Goal: Task Accomplishment & Management: Use online tool/utility

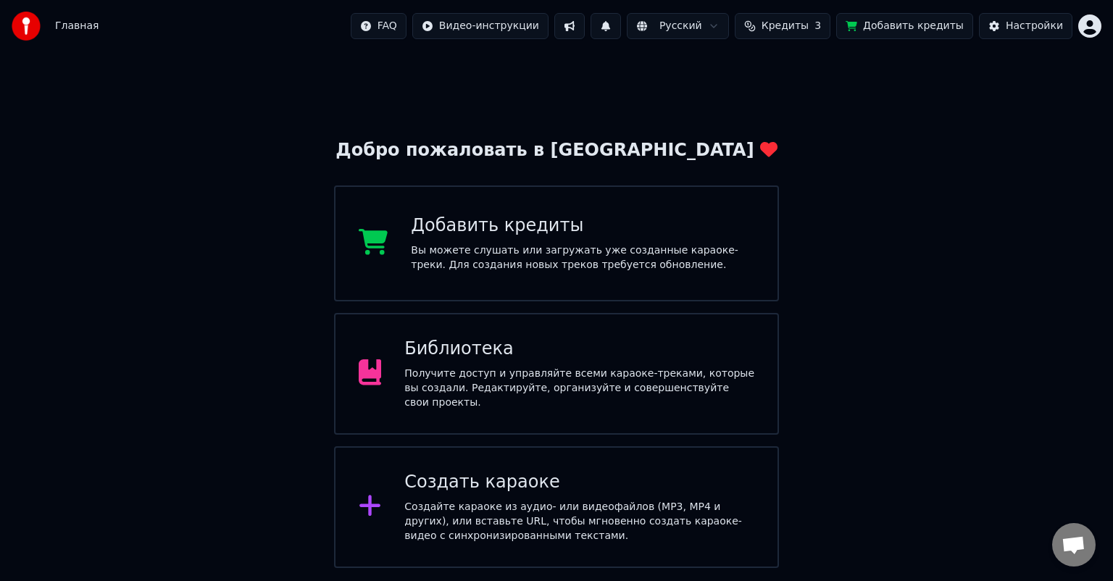
click at [1104, 22] on div "Главная FAQ Видео-инструкции Русский Кредиты 3 Добавить кредиты Настройки" at bounding box center [556, 26] width 1113 height 52
click at [1092, 28] on html "Главная FAQ Видео-инструкции Русский Кредиты 3 Добавить кредиты Настройки Добро…" at bounding box center [556, 284] width 1113 height 568
click at [816, 80] on html "Главная FAQ Видео-инструкции 1 Русский Кредиты 3 Добавить кредиты Настройки Доб…" at bounding box center [556, 284] width 1113 height 568
click at [585, 20] on button at bounding box center [569, 26] width 30 height 26
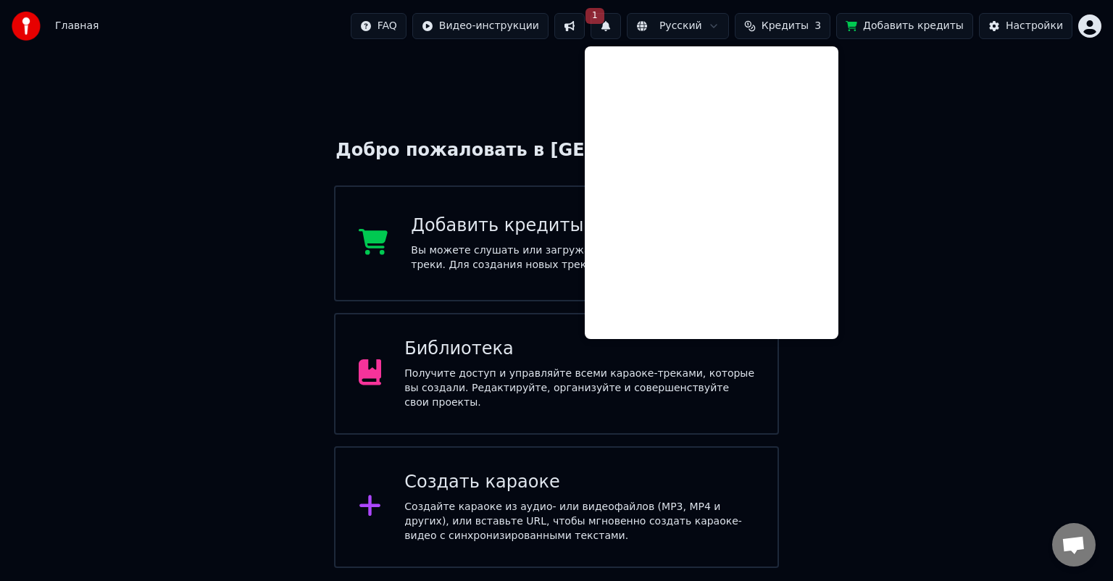
click at [604, 22] on span "1" at bounding box center [594, 16] width 19 height 16
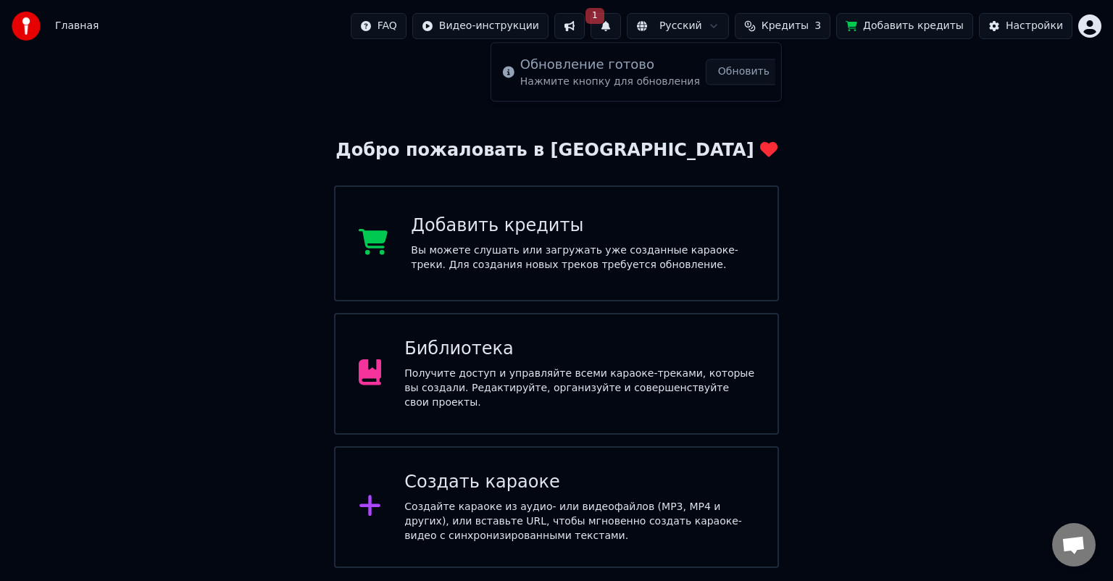
click at [621, 24] on button "1" at bounding box center [605, 26] width 30 height 26
click at [585, 25] on button at bounding box center [569, 26] width 30 height 26
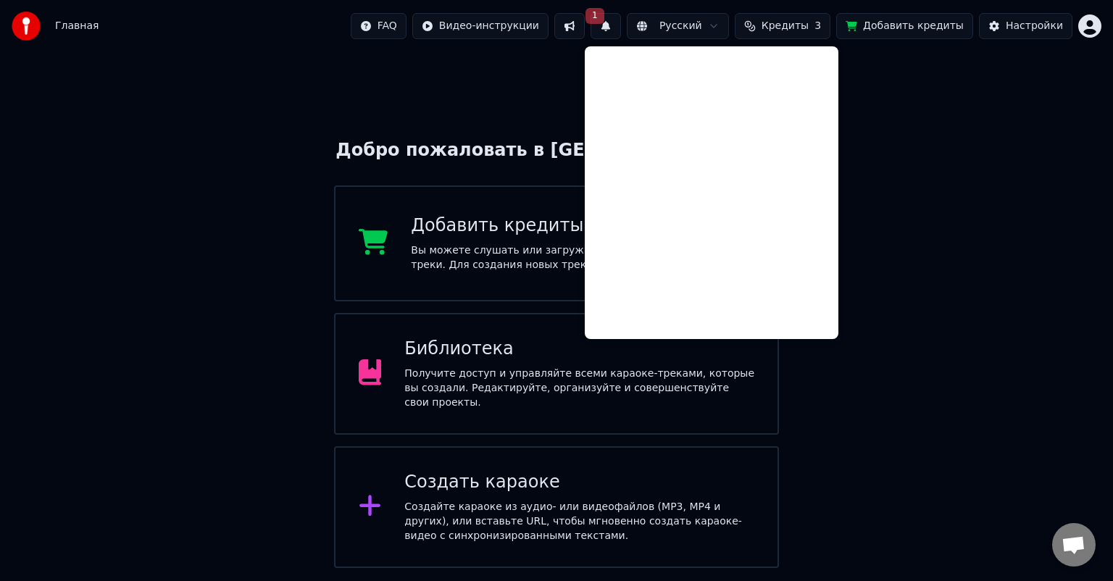
drag, startPoint x: 958, startPoint y: 139, endPoint x: 899, endPoint y: 117, distance: 63.2
click at [958, 139] on div "Добро пожаловать в Youka Добавить кредиты Вы можете слушать или загружать уже с…" at bounding box center [556, 310] width 1113 height 516
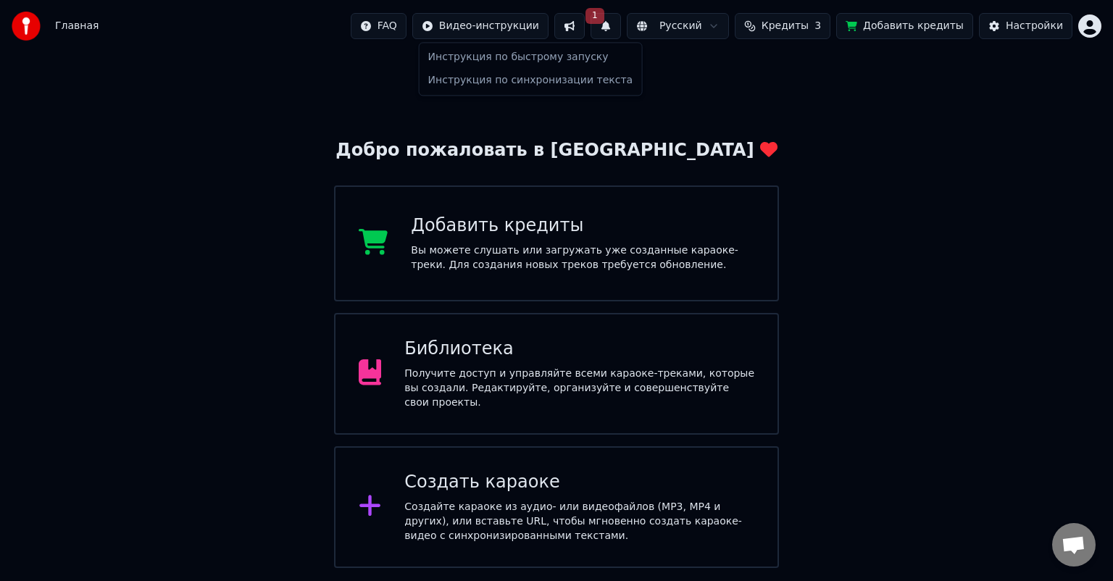
click at [511, 27] on html "Главная FAQ Видео-инструкции 1 Русский Кредиты 3 Добавить кредиты Настройки Доб…" at bounding box center [556, 284] width 1113 height 568
drag, startPoint x: 506, startPoint y: 25, endPoint x: 430, endPoint y: 22, distance: 76.1
click at [505, 25] on html "Главная FAQ Видео-инструкции 1 Русский Кредиты 3 Добавить кредиты Настройки Доб…" at bounding box center [556, 284] width 1113 height 568
click at [78, 28] on span "Главная" at bounding box center [76, 26] width 43 height 14
click at [527, 360] on div "Библиотека" at bounding box center [579, 349] width 350 height 23
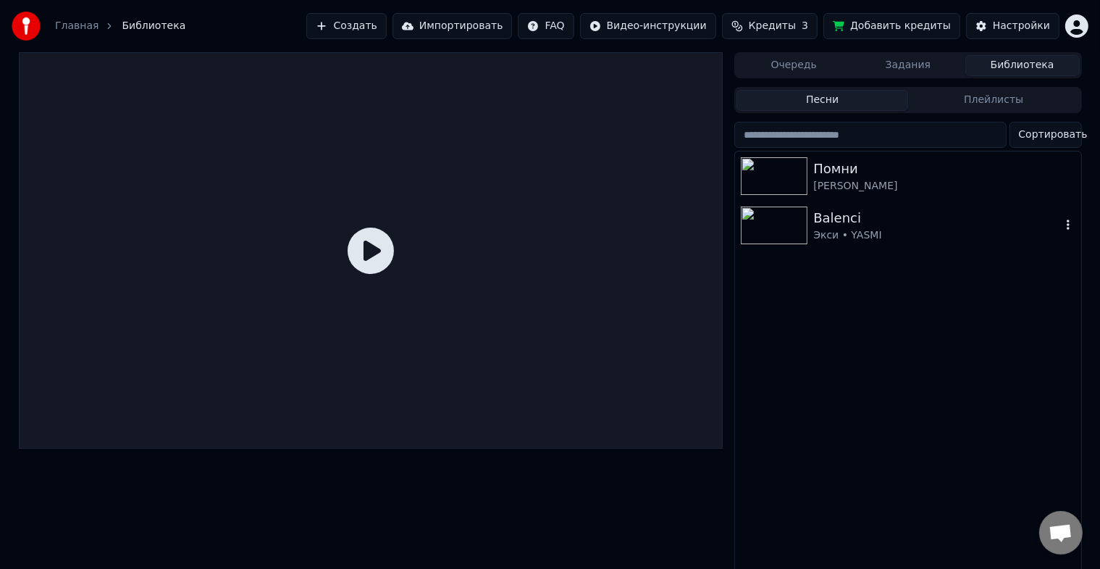
click at [781, 217] on img at bounding box center [774, 225] width 67 height 38
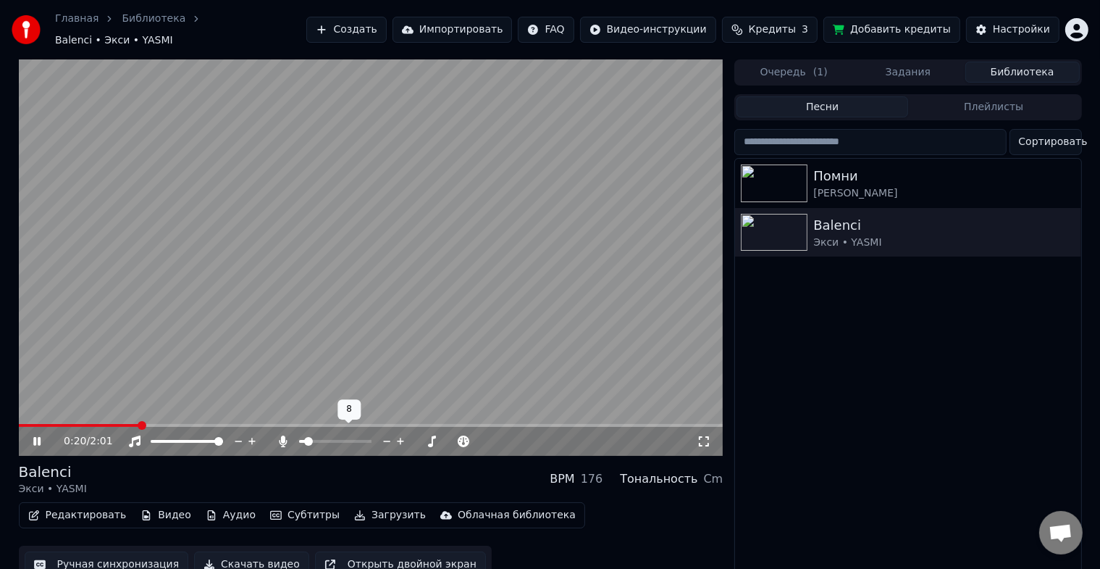
click at [305, 437] on span at bounding box center [308, 441] width 9 height 9
click at [573, 525] on div "Редактировать Видео Аудио Субтитры Загрузить Облачная библиотека Ручная синхрон…" at bounding box center [371, 542] width 705 height 81
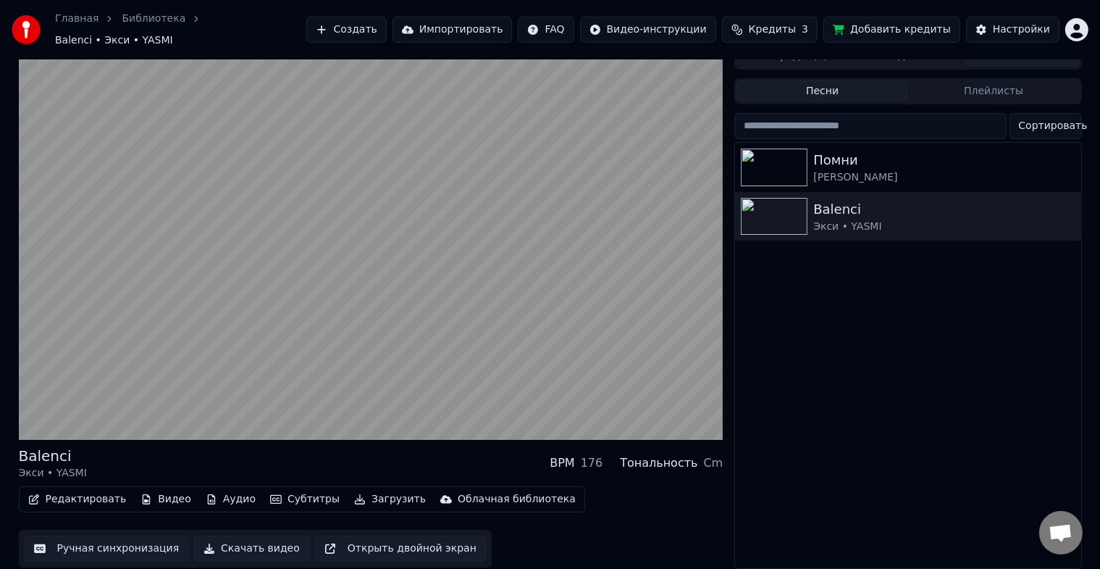
scroll to position [17, 0]
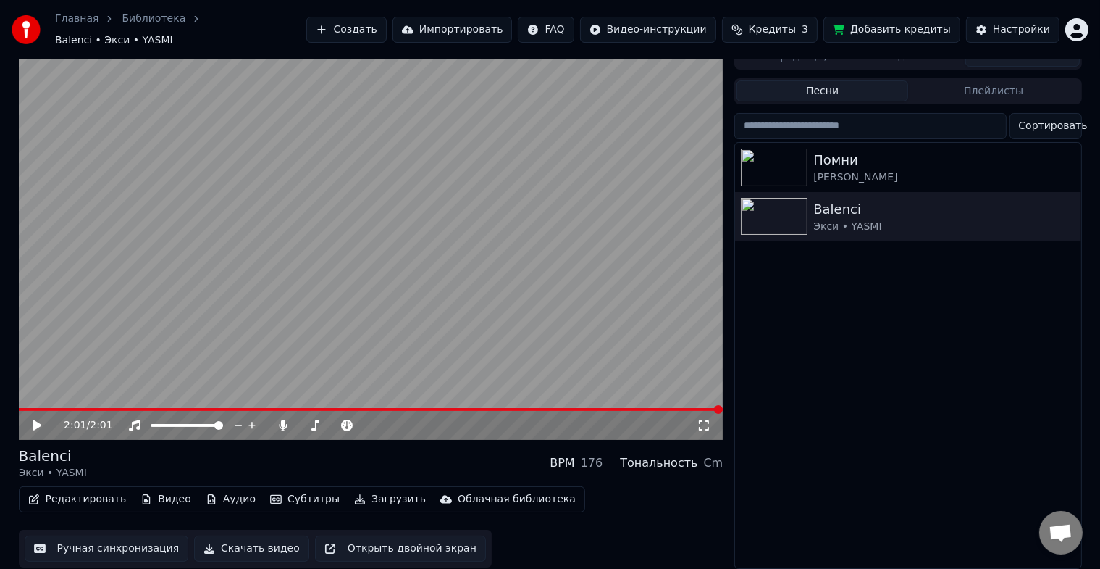
click at [43, 419] on icon at bounding box center [47, 425] width 34 height 12
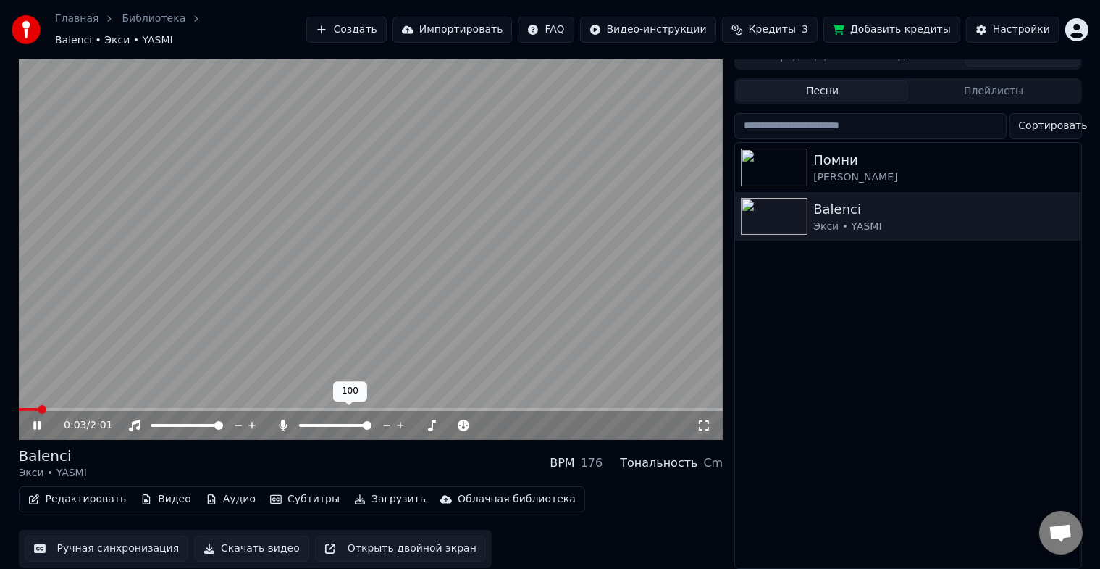
click at [372, 421] on span at bounding box center [367, 425] width 9 height 9
click at [299, 424] on span at bounding box center [299, 425] width 0 height 3
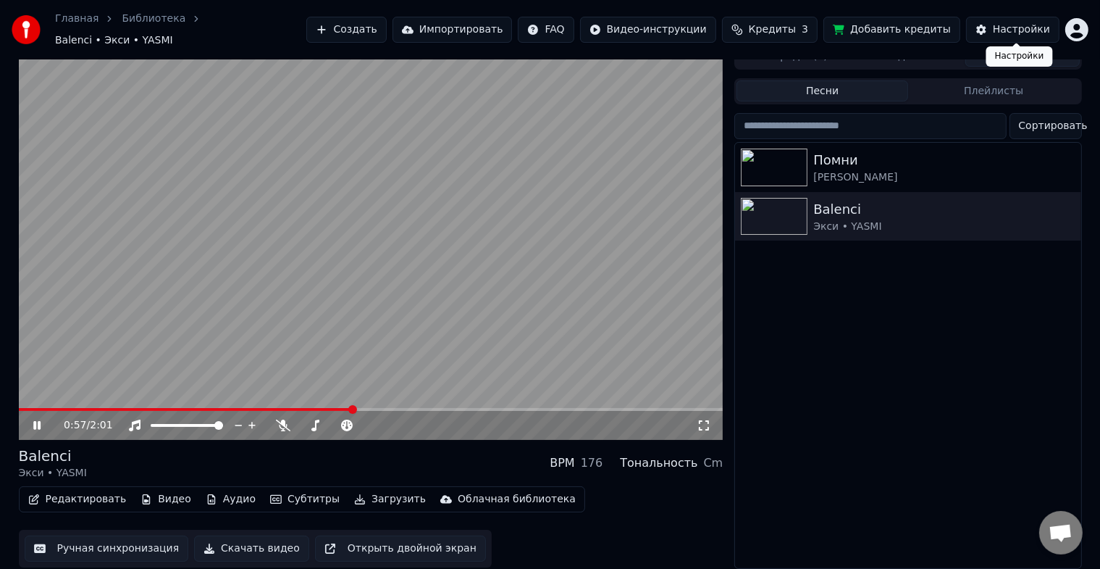
click at [1015, 25] on div "Настройки" at bounding box center [1021, 29] width 57 height 14
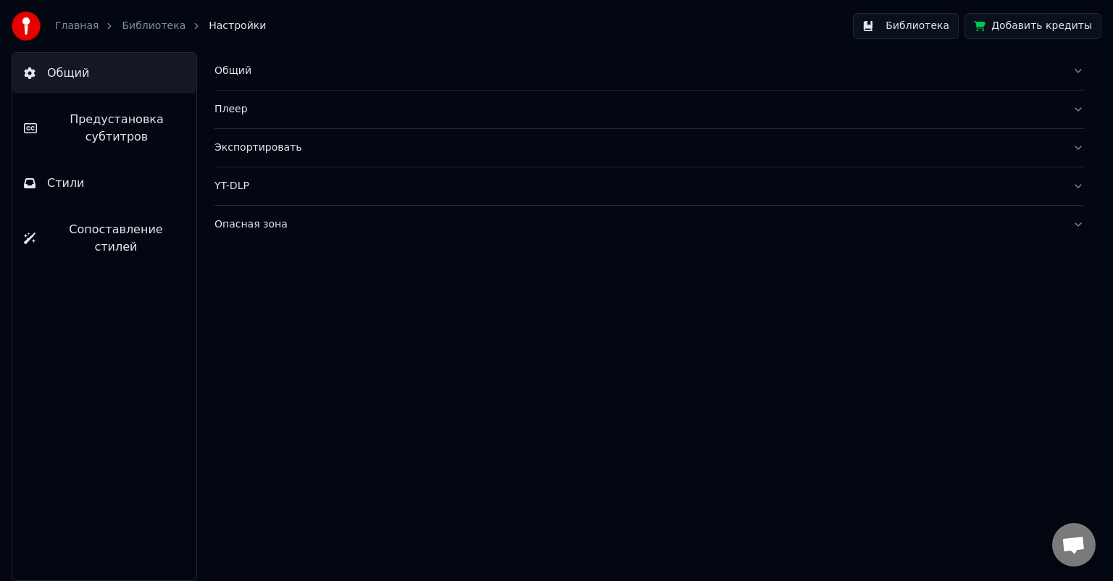
click at [244, 147] on div "Экспортировать" at bounding box center [637, 148] width 846 height 14
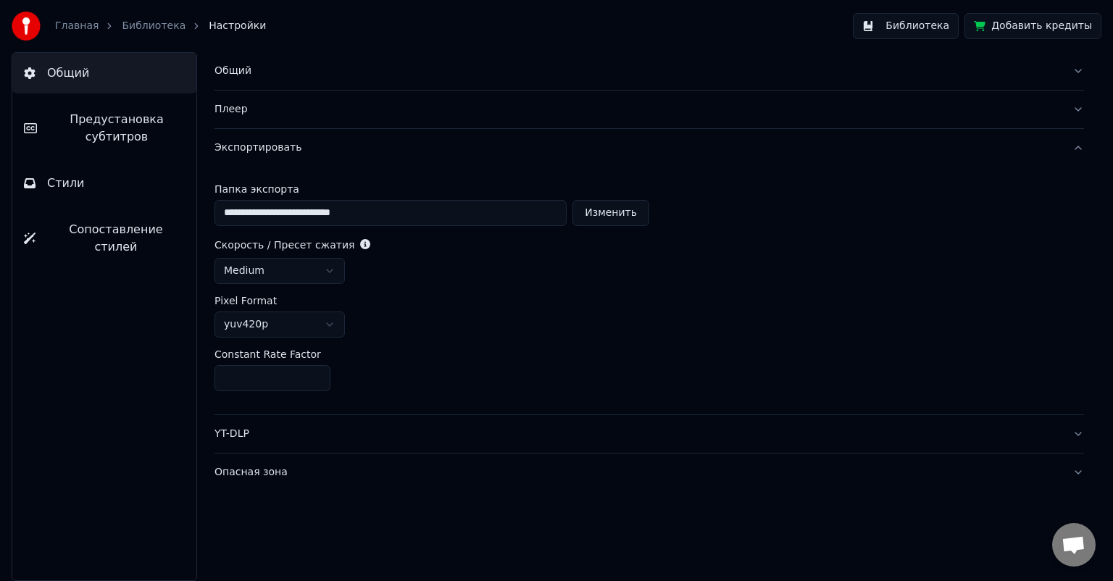
click at [316, 275] on html "**********" at bounding box center [556, 290] width 1113 height 581
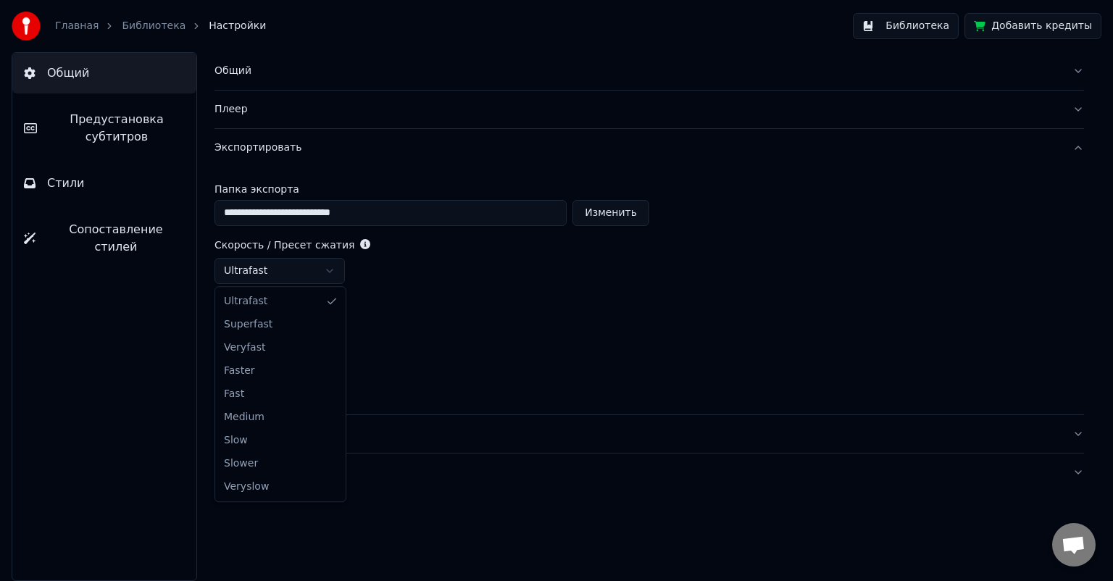
click at [276, 267] on html "**********" at bounding box center [556, 290] width 1113 height 581
click at [303, 324] on html "**********" at bounding box center [556, 290] width 1113 height 581
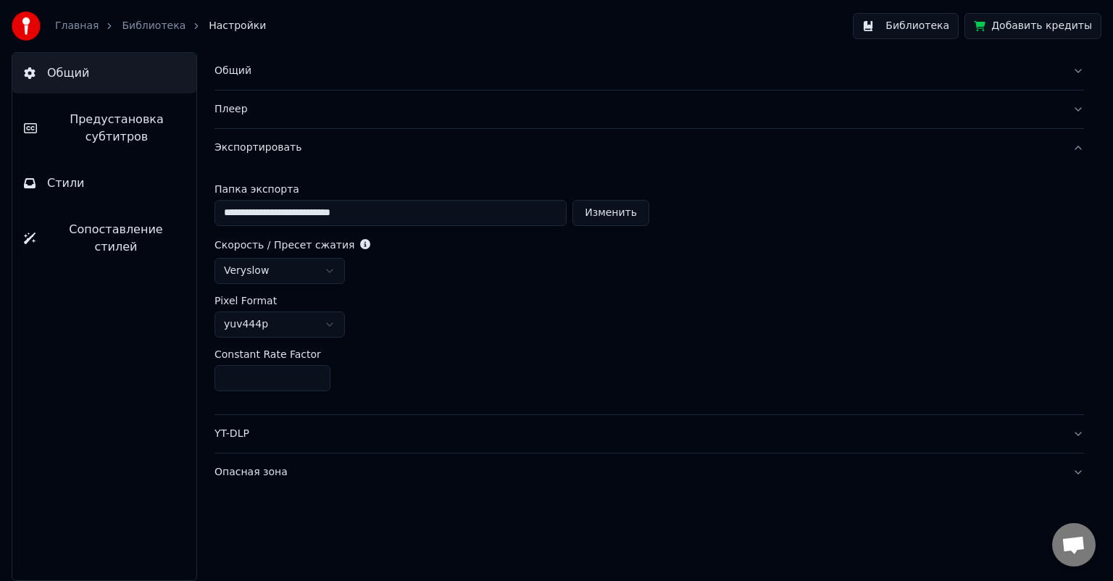
click at [271, 380] on input "**" at bounding box center [272, 378] width 116 height 26
click at [317, 374] on input "**" at bounding box center [272, 378] width 116 height 26
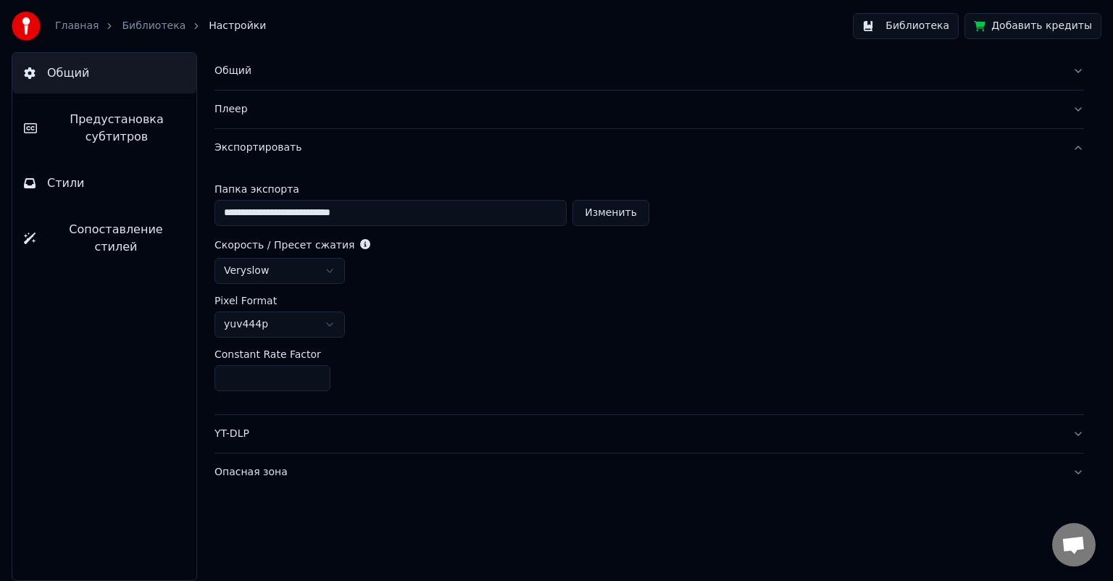
click at [317, 374] on input "**" at bounding box center [272, 378] width 116 height 26
type input "**"
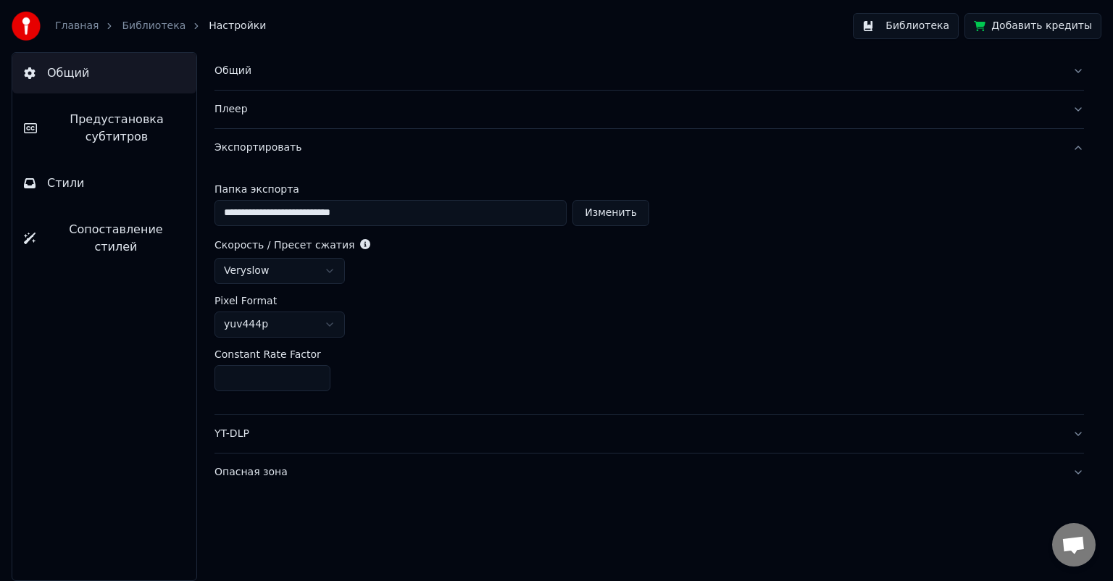
click at [314, 382] on input "**" at bounding box center [272, 378] width 116 height 26
click at [241, 435] on div "YT-DLP" at bounding box center [637, 434] width 846 height 14
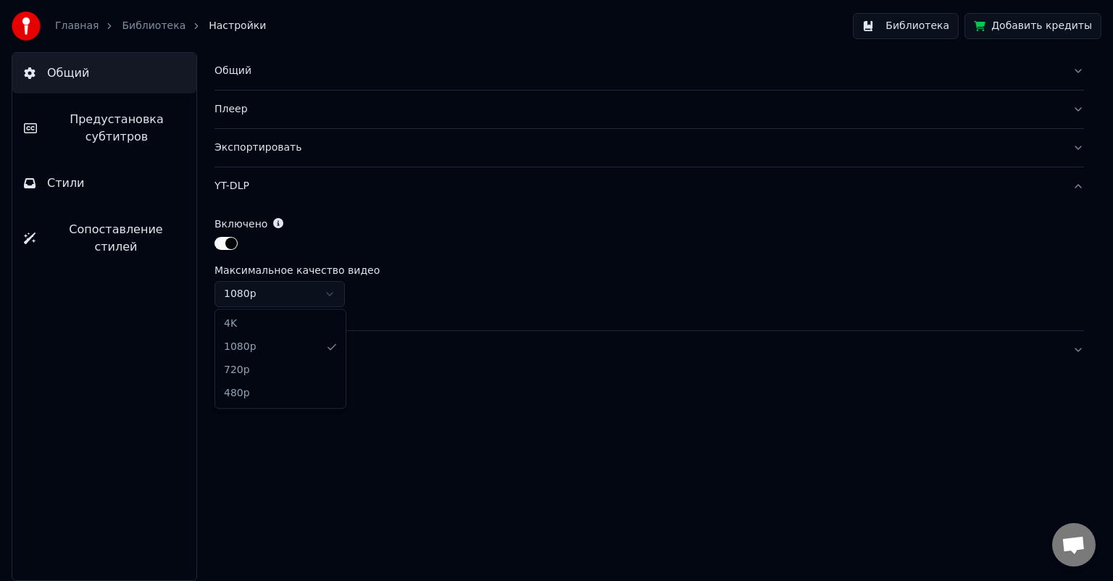
click at [264, 291] on html "Главная Библиотека Настройки Библиотека Добавить кредиты Общий Предустановка су…" at bounding box center [556, 290] width 1113 height 581
click at [243, 102] on div "Плеер" at bounding box center [637, 109] width 846 height 14
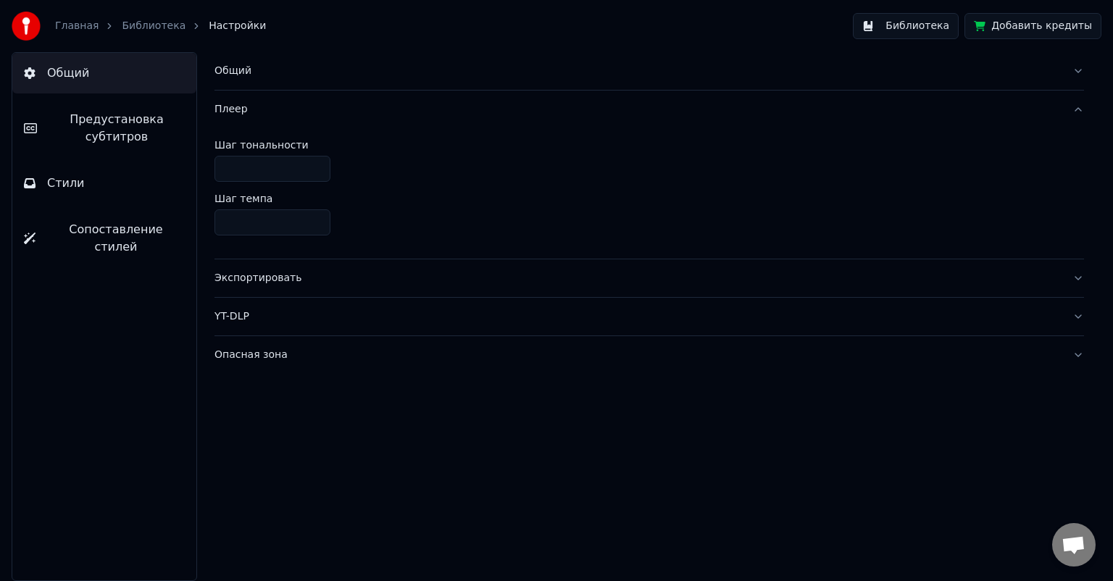
click at [238, 74] on div "Общий" at bounding box center [637, 71] width 846 height 14
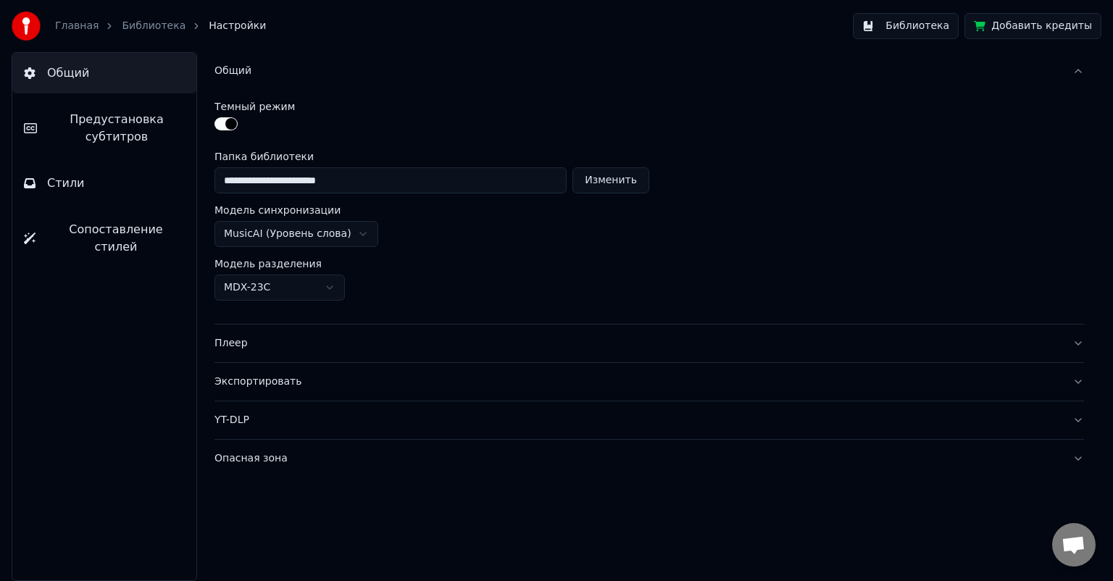
click at [351, 235] on html "**********" at bounding box center [556, 290] width 1113 height 581
click at [134, 125] on span "Предустановка субтитров" at bounding box center [117, 128] width 136 height 35
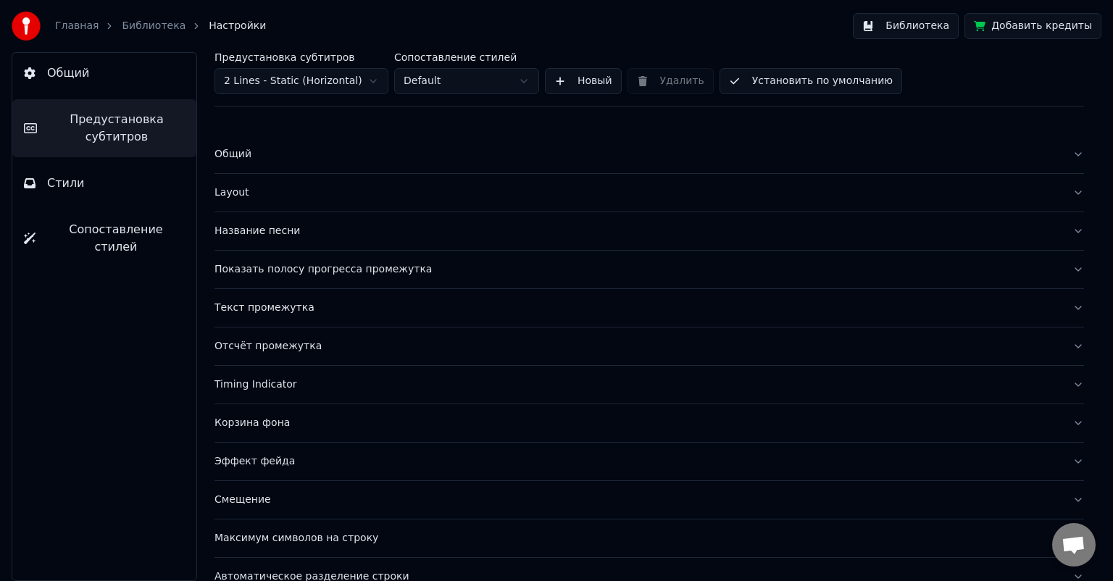
click at [142, 26] on link "Библиотека" at bounding box center [154, 26] width 64 height 14
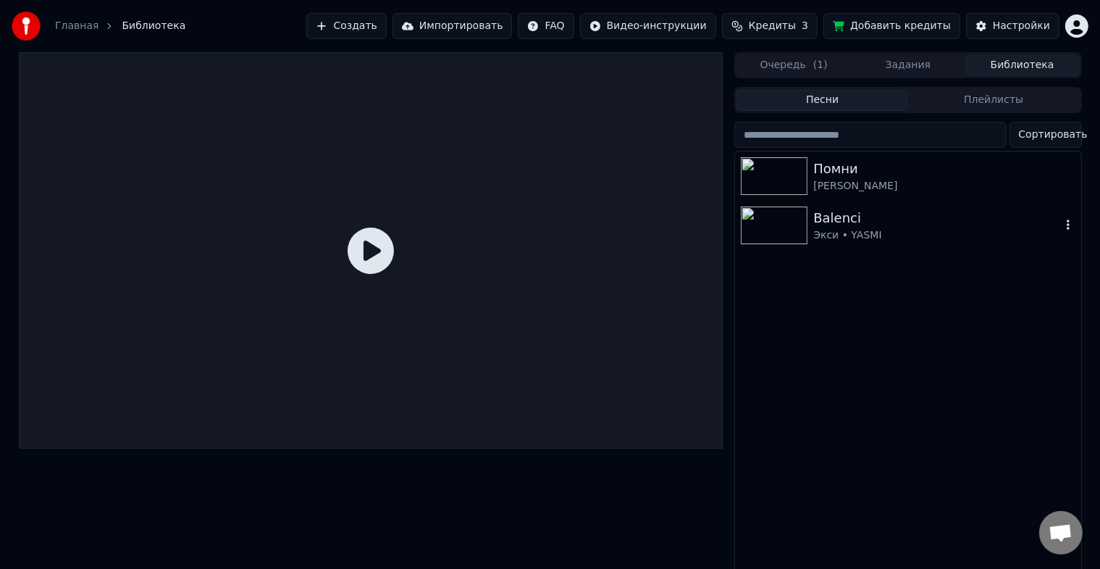
click at [794, 214] on img at bounding box center [774, 225] width 67 height 38
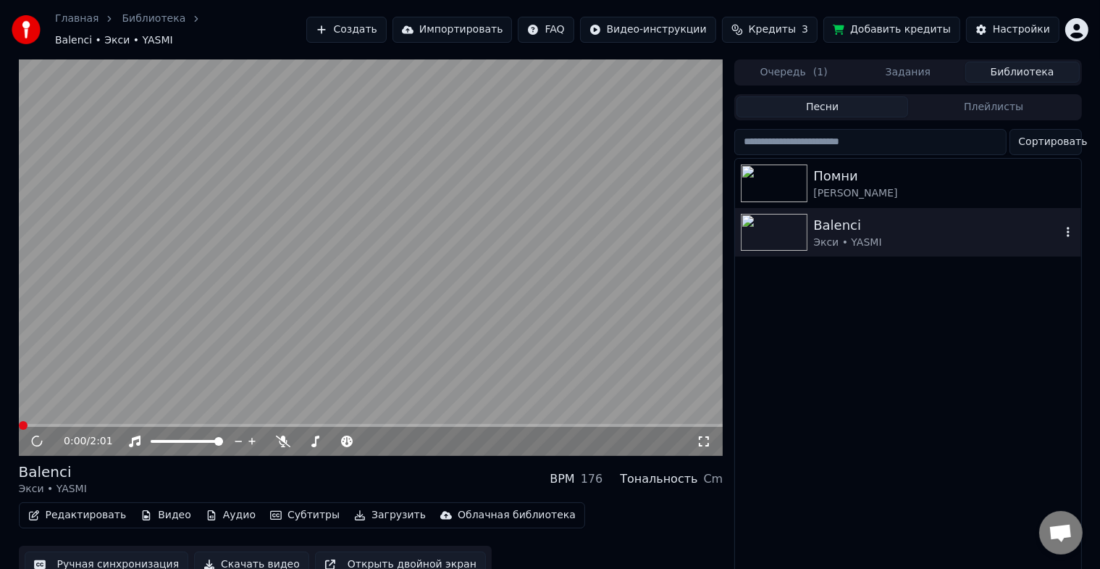
click at [1064, 226] on icon "button" at bounding box center [1068, 232] width 14 height 12
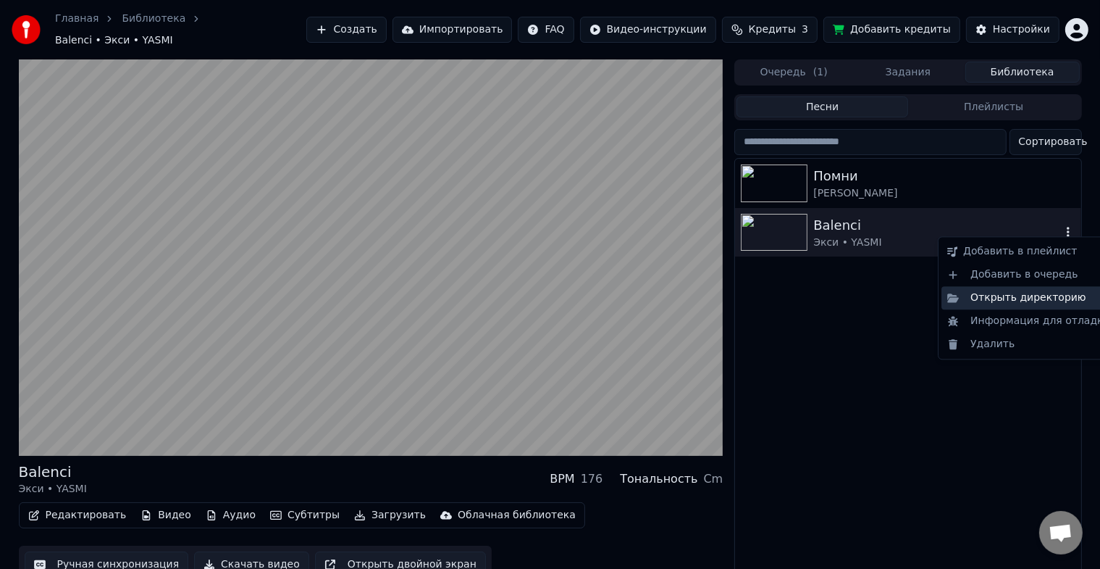
click at [1007, 301] on div "Открыть директорию" at bounding box center [1029, 297] width 175 height 23
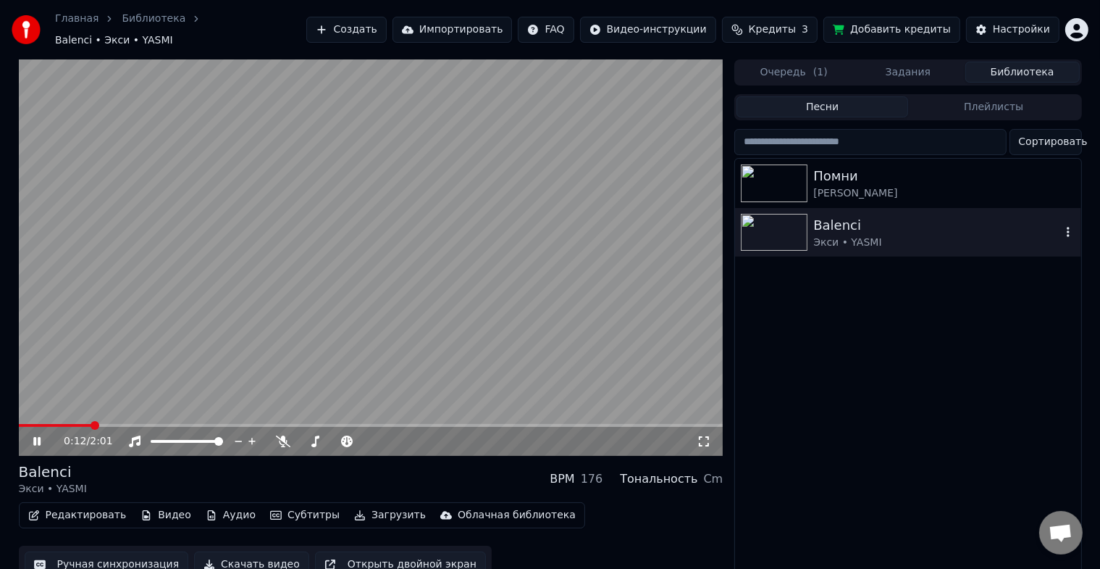
drag, startPoint x: 350, startPoint y: 301, endPoint x: 332, endPoint y: 314, distance: 21.7
click at [350, 301] on video at bounding box center [371, 257] width 705 height 396
click at [797, 188] on img at bounding box center [774, 183] width 67 height 38
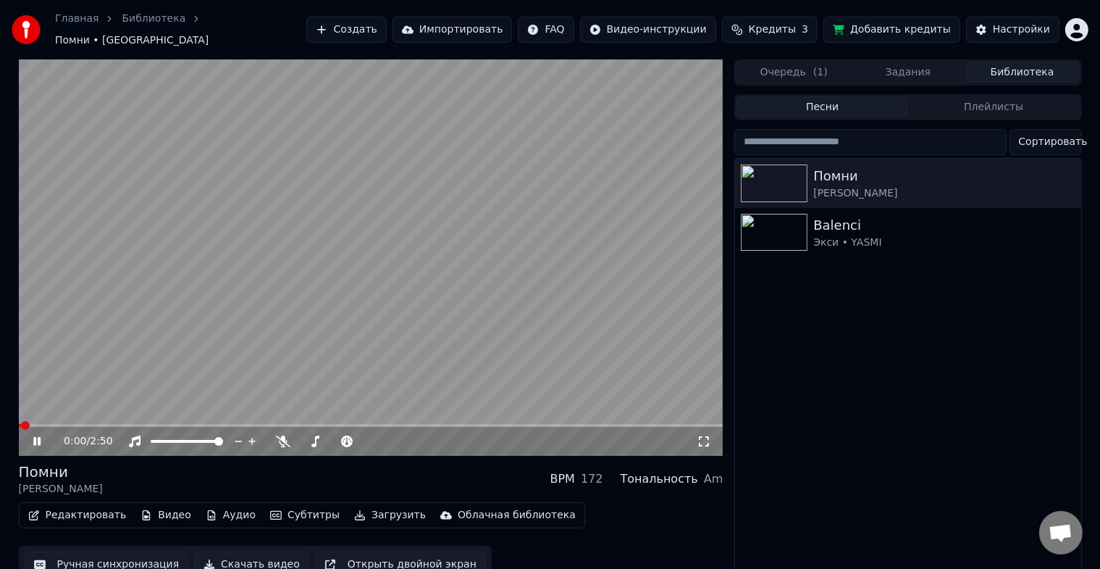
click at [62, 416] on div "0:00 / 2:50" at bounding box center [371, 257] width 705 height 396
click at [80, 424] on span at bounding box center [371, 425] width 705 height 3
click at [36, 436] on icon at bounding box center [37, 441] width 9 height 10
click at [314, 437] on span at bounding box center [317, 441] width 9 height 9
drag, startPoint x: 387, startPoint y: 430, endPoint x: 375, endPoint y: 437, distance: 13.3
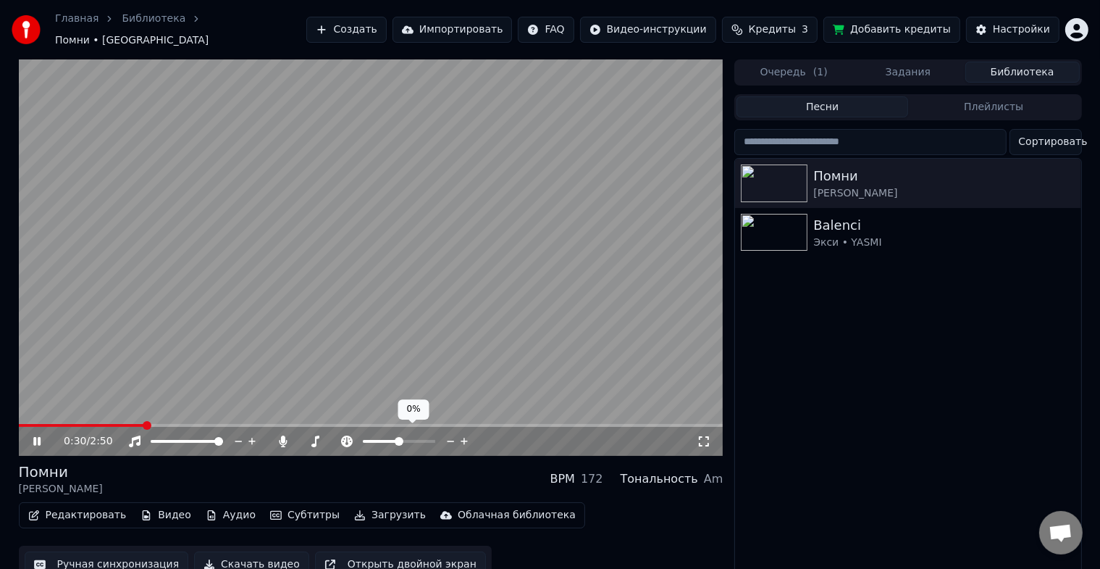
click at [372, 435] on div at bounding box center [412, 441] width 117 height 14
click at [380, 435] on div at bounding box center [412, 441] width 117 height 14
click at [380, 440] on span at bounding box center [371, 441] width 17 height 3
click at [1066, 228] on icon "button" at bounding box center [1068, 232] width 14 height 12
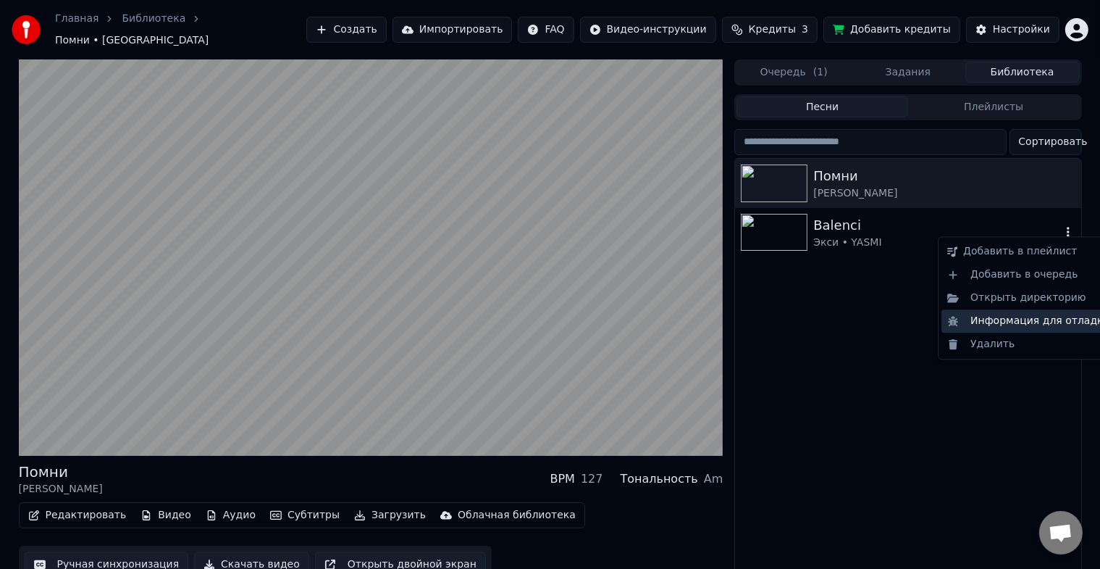
click at [1006, 322] on div "Информация для отладки" at bounding box center [1029, 320] width 175 height 23
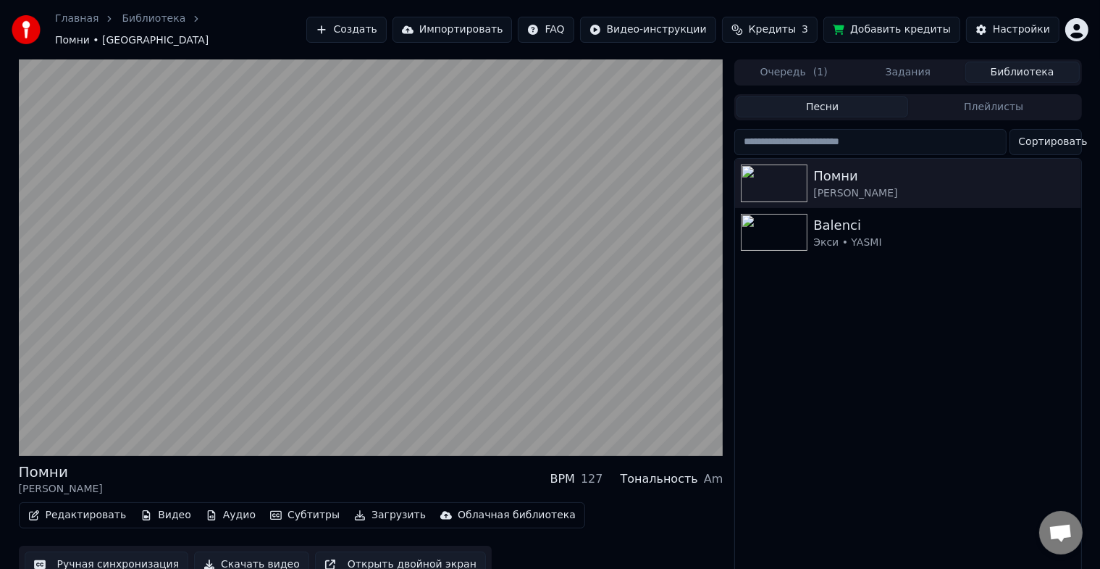
click at [860, 340] on div "Помни [PERSON_NAME] Balenci Экси • YASMI" at bounding box center [907, 371] width 345 height 425
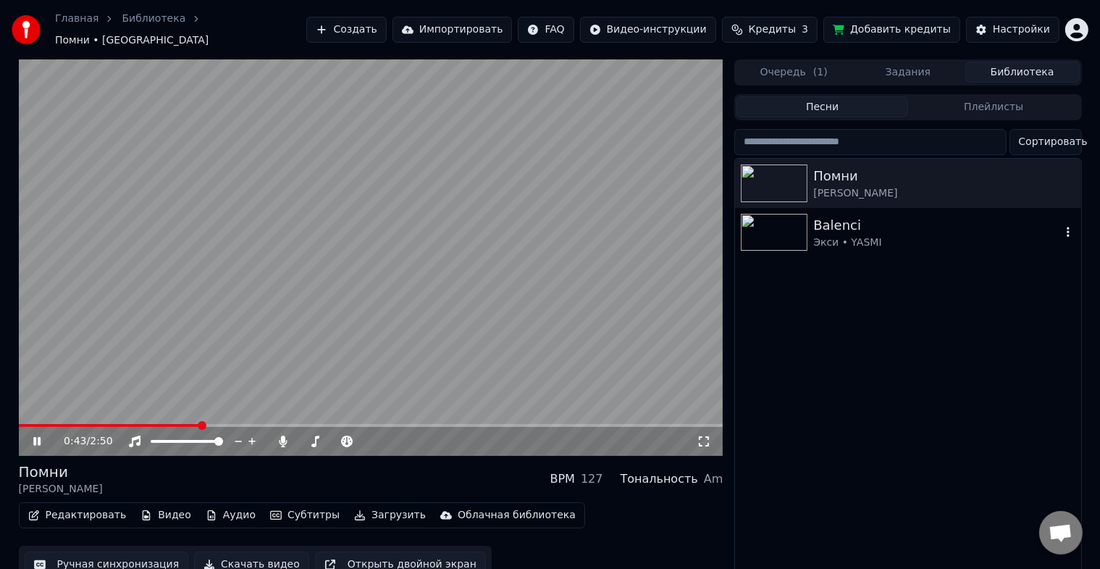
click at [843, 208] on div "Balenci Экси • YASMI" at bounding box center [907, 232] width 345 height 49
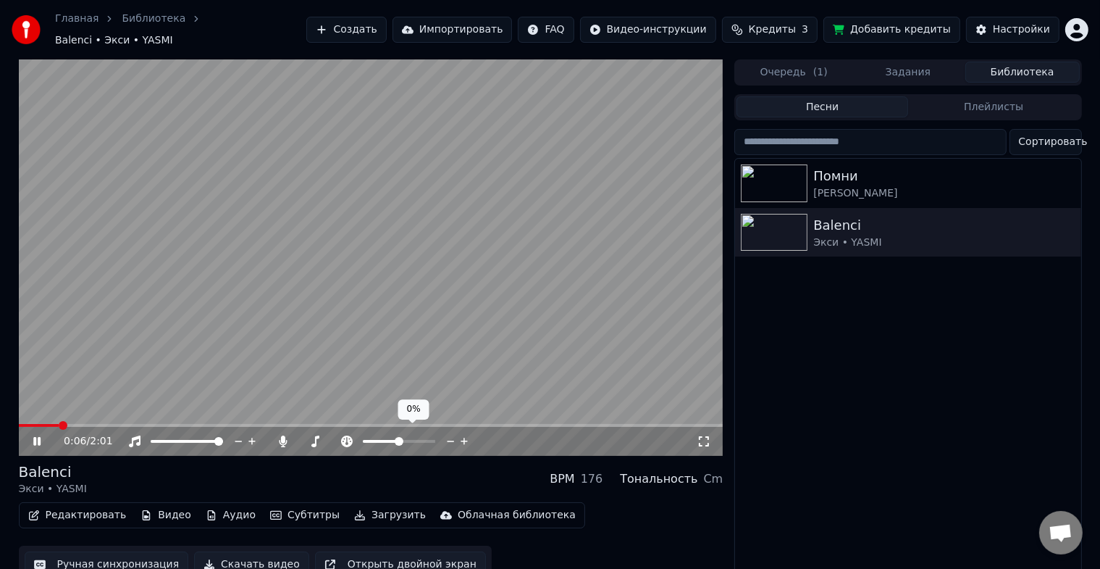
click at [399, 437] on span at bounding box center [399, 441] width 9 height 9
click at [302, 437] on span at bounding box center [306, 441] width 9 height 9
click at [366, 437] on span at bounding box center [367, 441] width 9 height 9
click at [301, 437] on span at bounding box center [305, 441] width 9 height 9
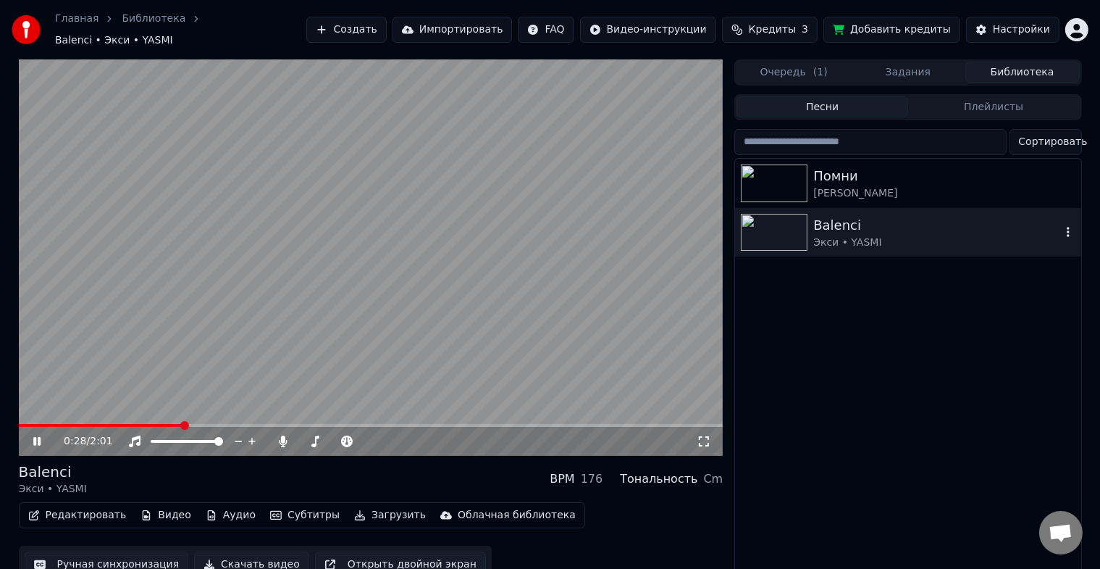
click at [947, 235] on div "Экси • YASMI" at bounding box center [936, 242] width 247 height 14
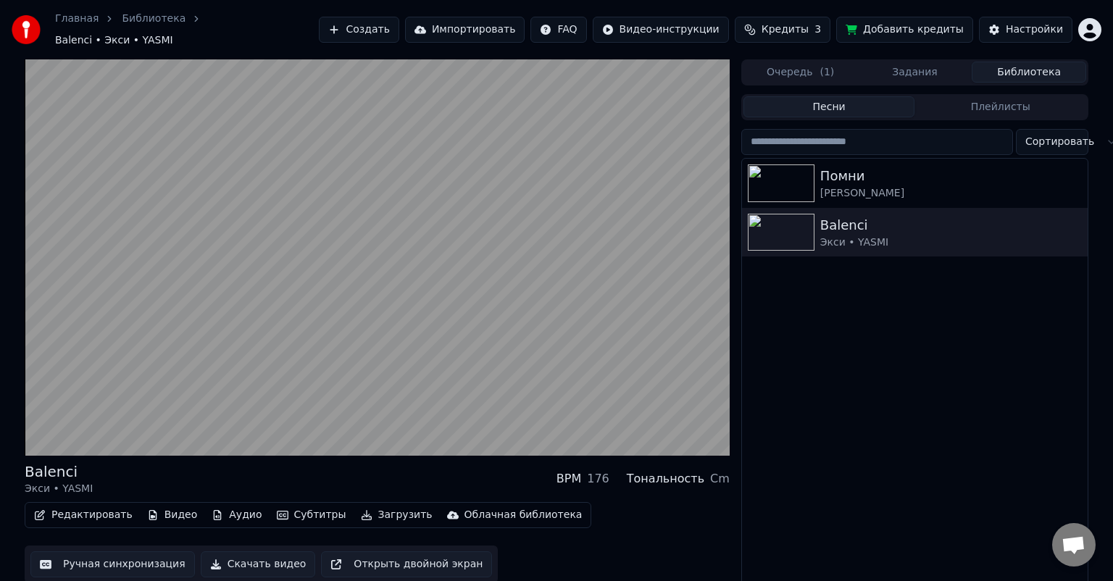
click at [808, 64] on button "Очередь ( 1 )" at bounding box center [800, 72] width 114 height 21
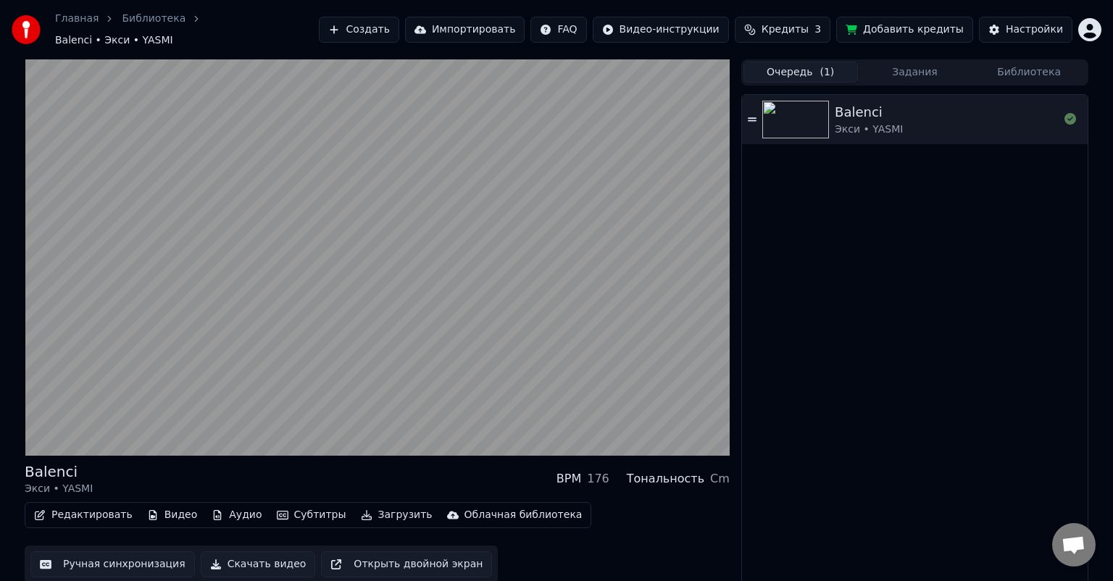
click at [1019, 64] on button "Библиотека" at bounding box center [1028, 72] width 114 height 21
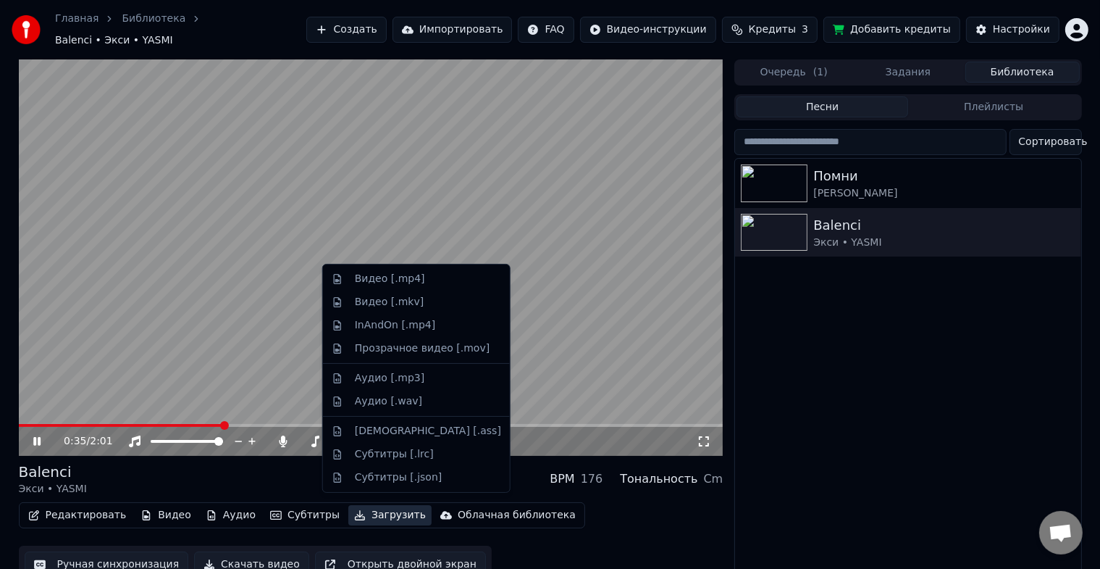
click at [370, 506] on button "Загрузить" at bounding box center [389, 515] width 83 height 20
click at [407, 351] on div "Прозрачное видео [.mov]" at bounding box center [422, 348] width 135 height 14
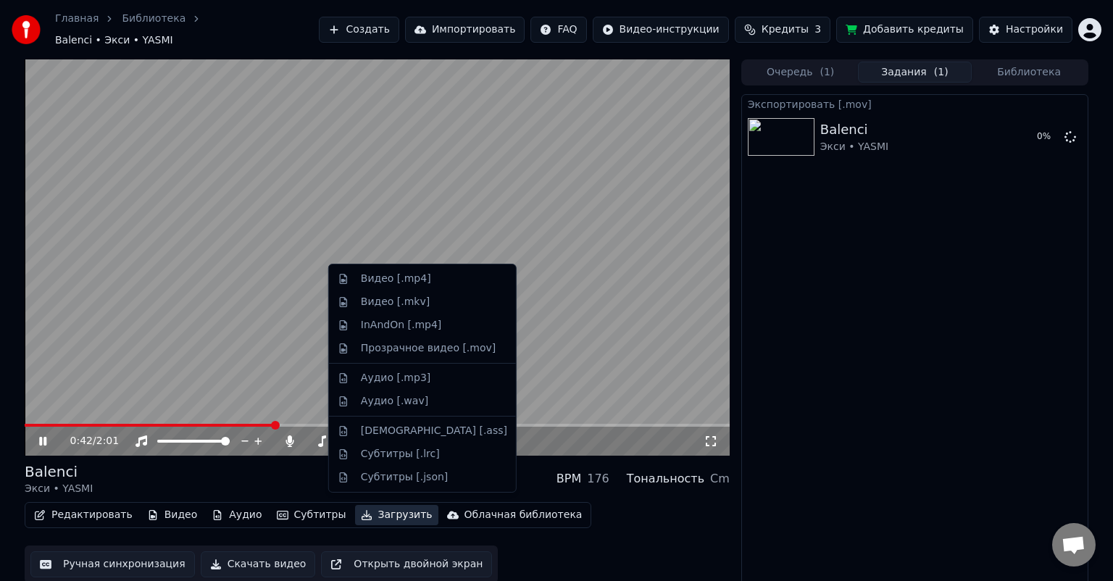
click at [367, 510] on button "Загрузить" at bounding box center [396, 515] width 83 height 20
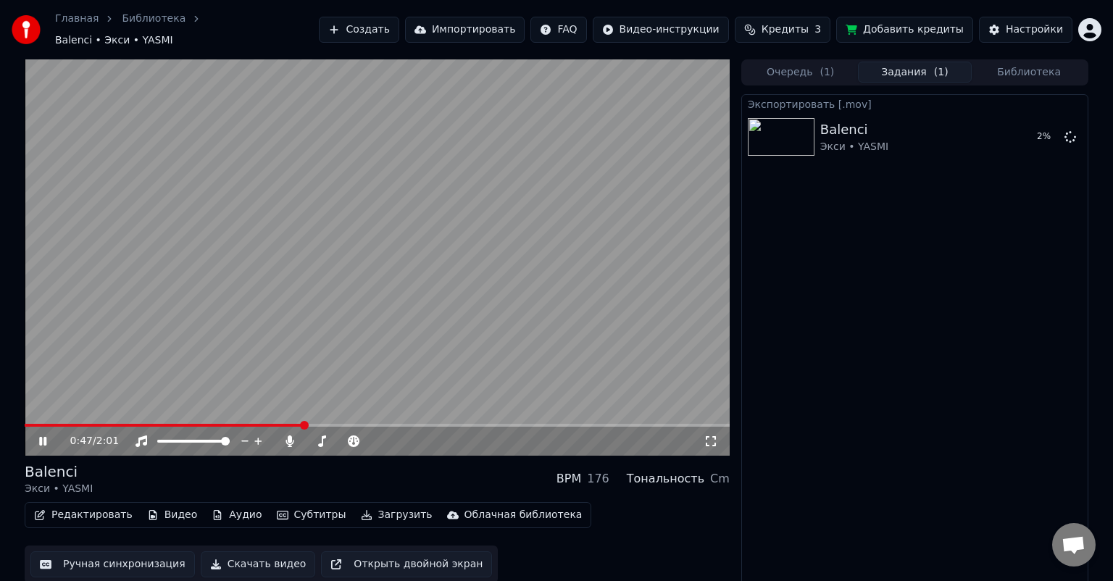
click at [840, 354] on div "Экспортировать [.mov] Balenci Экси • YASMI 2 %" at bounding box center [914, 341] width 347 height 494
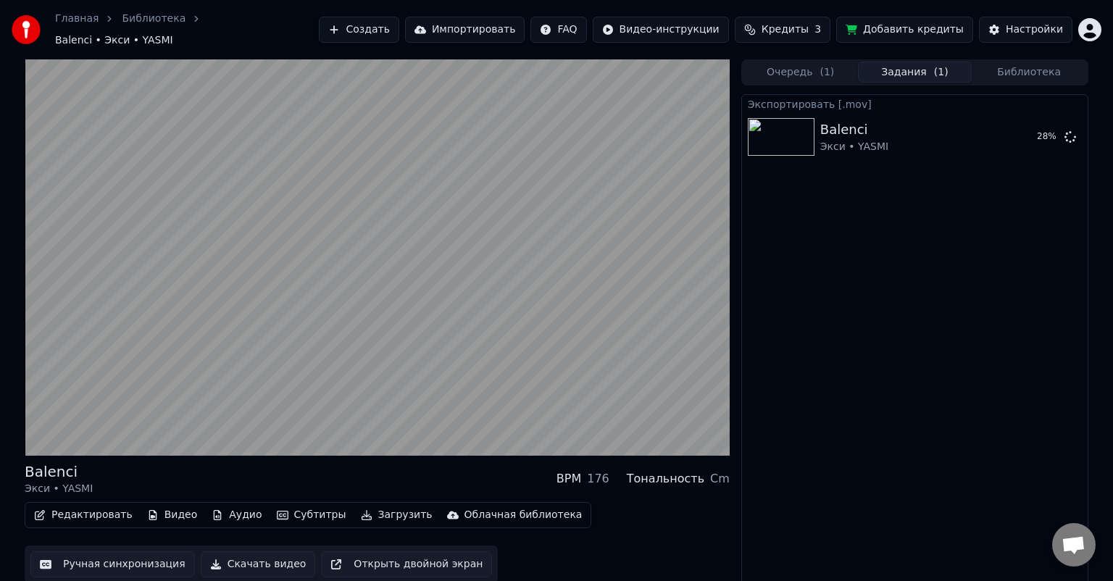
click at [162, 506] on button "Видео" at bounding box center [172, 515] width 62 height 20
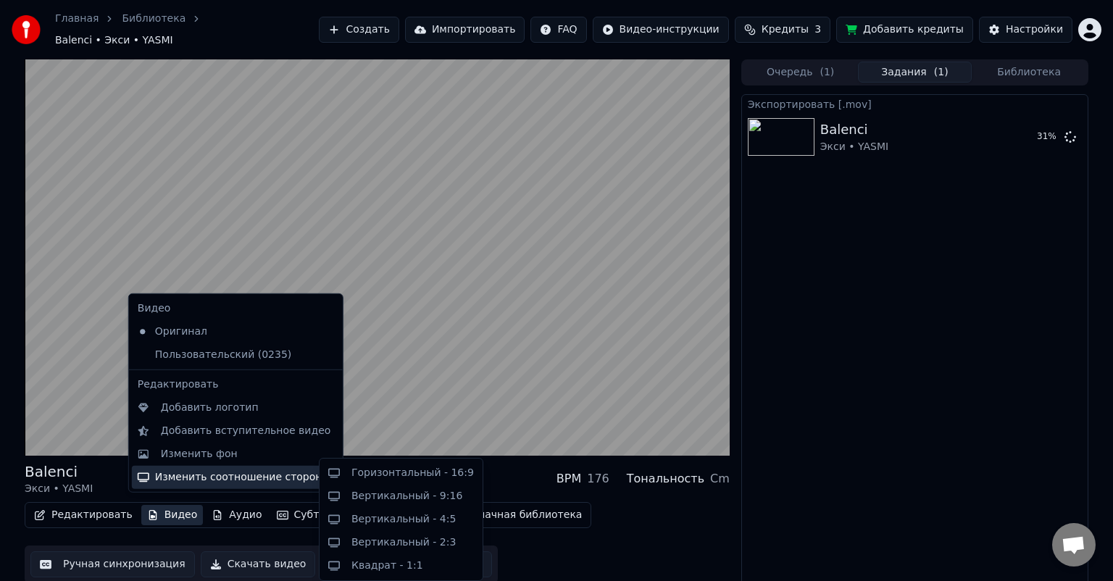
click at [211, 476] on div "Изменить соотношение сторон" at bounding box center [236, 477] width 208 height 23
click at [440, 475] on div "Горизонтальный - 16:9" at bounding box center [412, 473] width 122 height 14
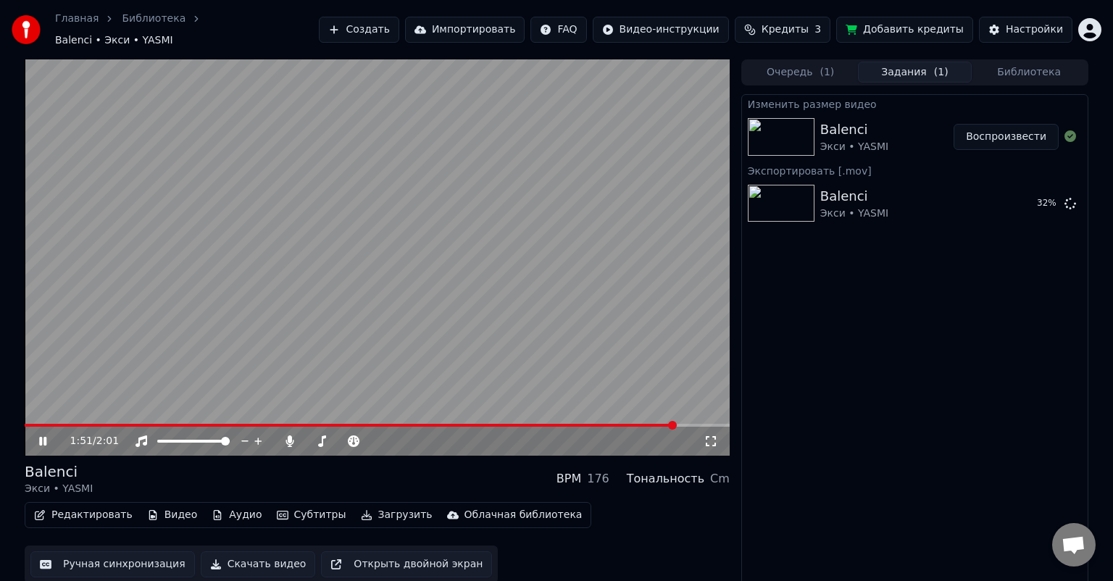
click at [826, 112] on div "Balenci Экси • YASMI Воспроизвести" at bounding box center [914, 136] width 345 height 49
click at [1010, 130] on button "Воспроизвести" at bounding box center [1005, 137] width 105 height 26
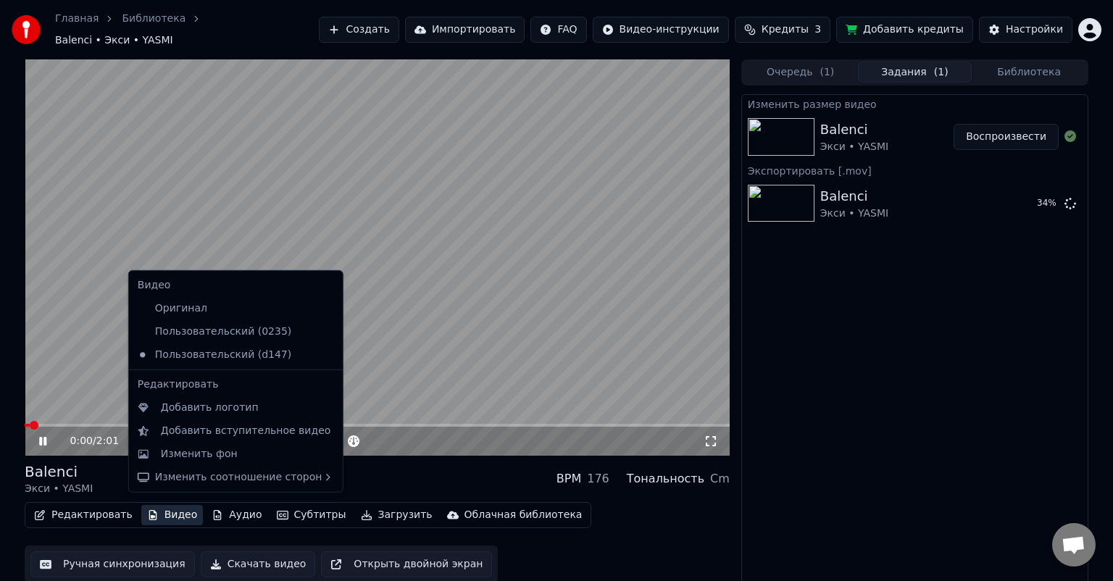
click at [165, 509] on button "Видео" at bounding box center [172, 515] width 62 height 20
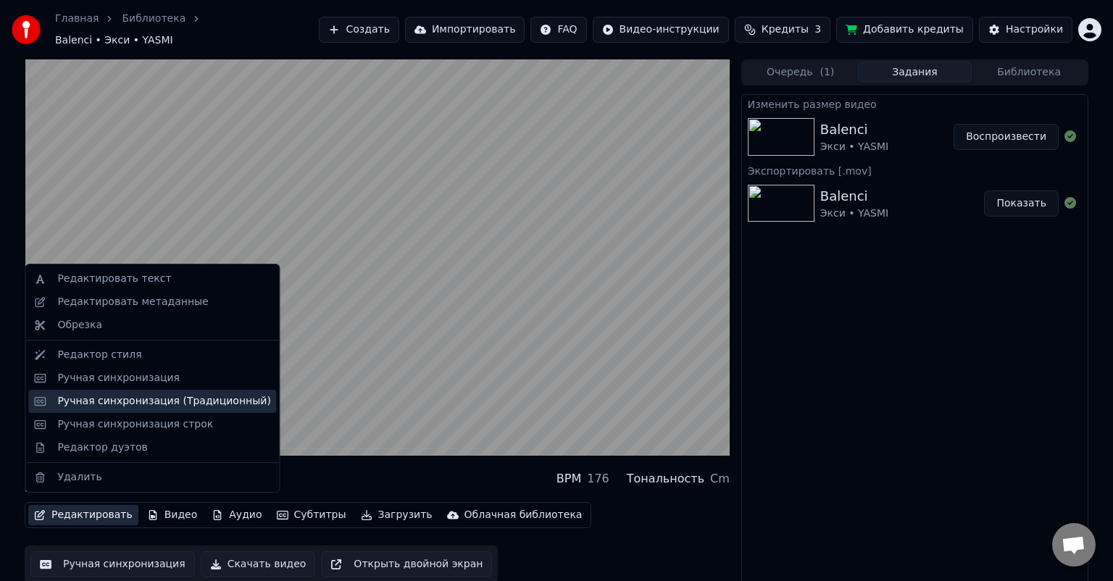
click at [114, 403] on div "Ручная синхронизация (Традиционный)" at bounding box center [163, 401] width 213 height 14
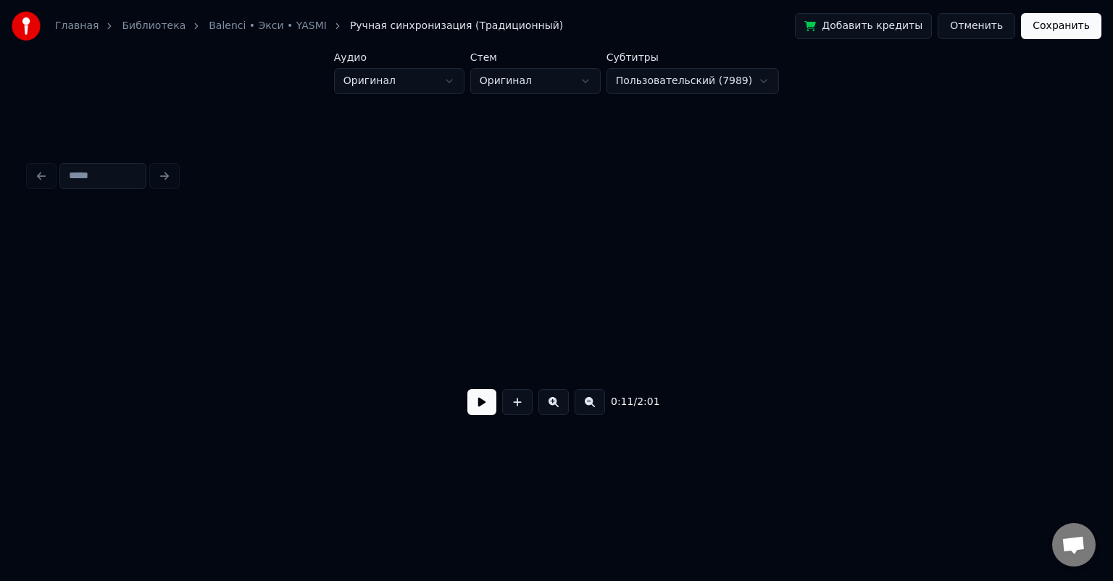
scroll to position [0, 1602]
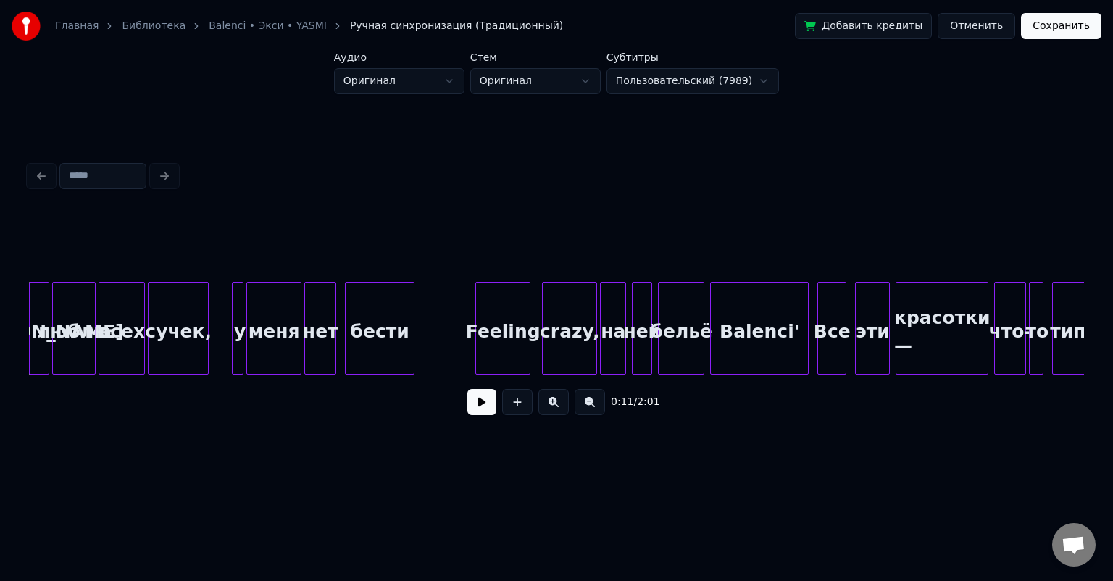
click at [477, 406] on button at bounding box center [481, 402] width 29 height 26
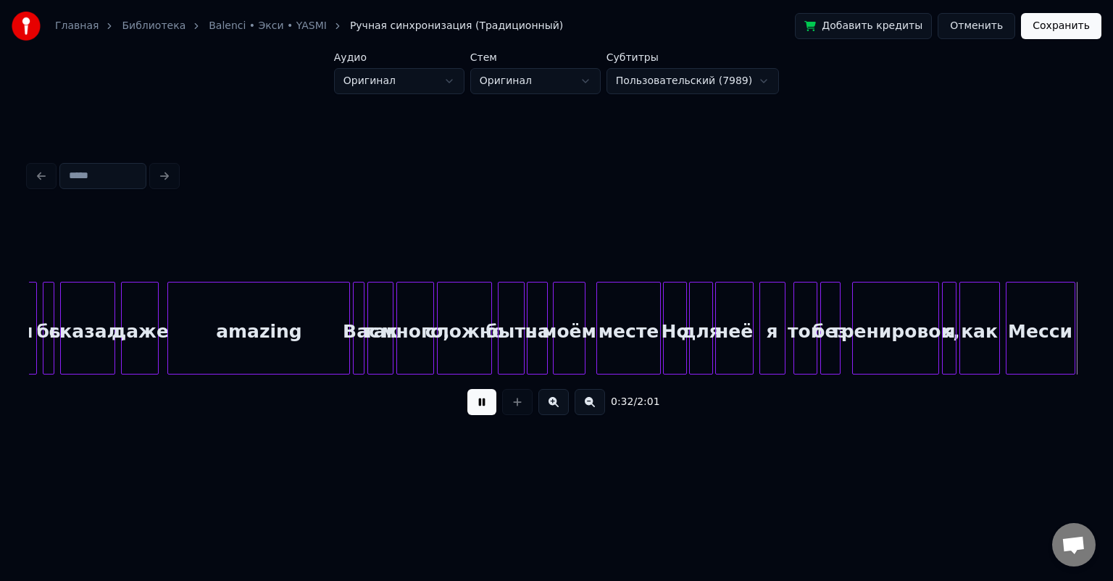
scroll to position [0, 4767]
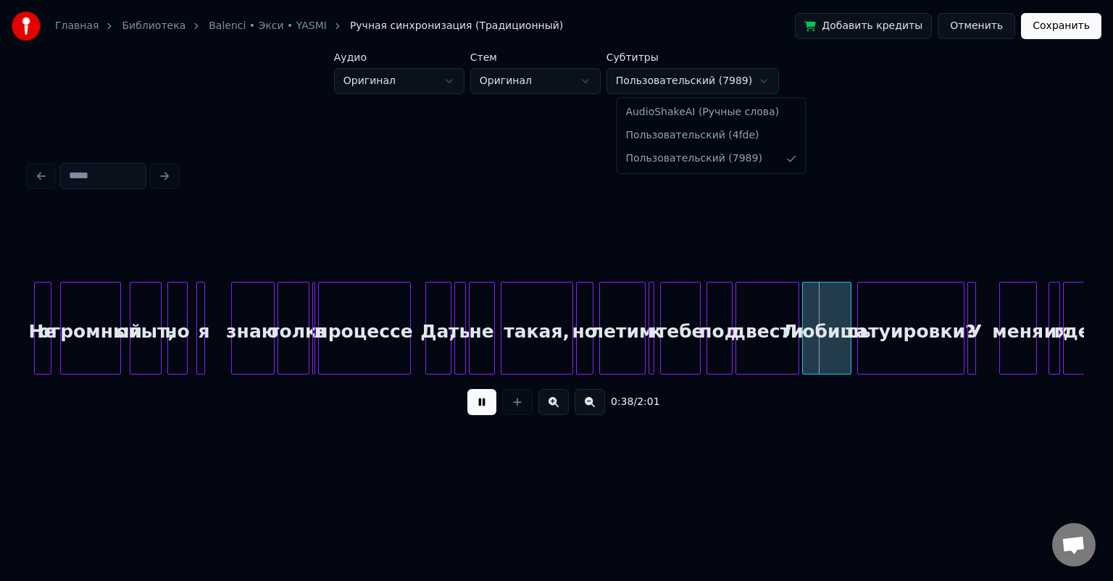
click at [672, 81] on html "Главная Библиотека Balenci • Экси • YASMI Ручная синхронизация (Традиционный) Д…" at bounding box center [556, 244] width 1113 height 489
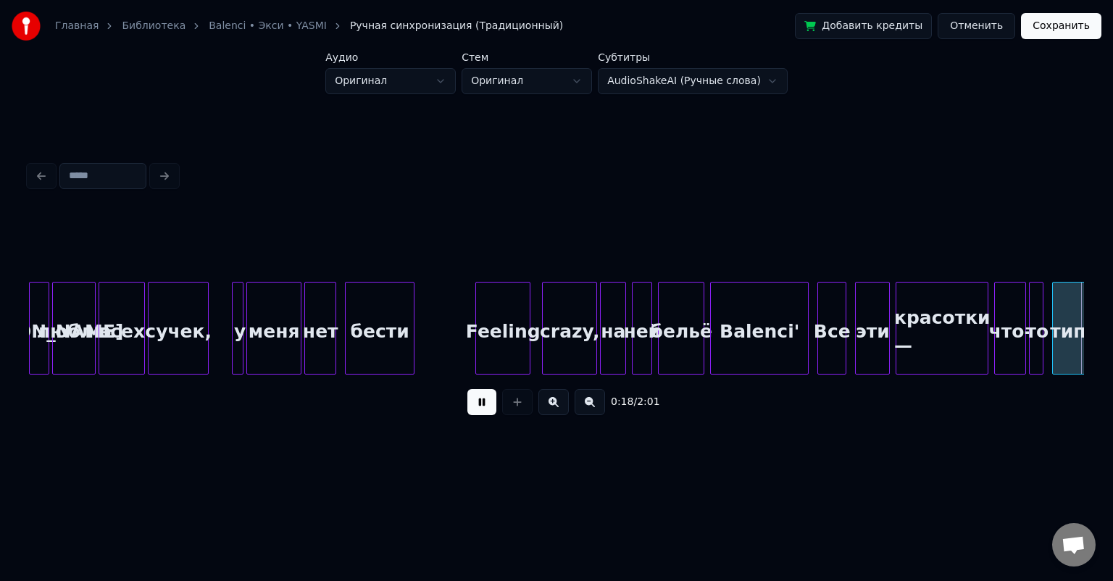
scroll to position [0, 2657]
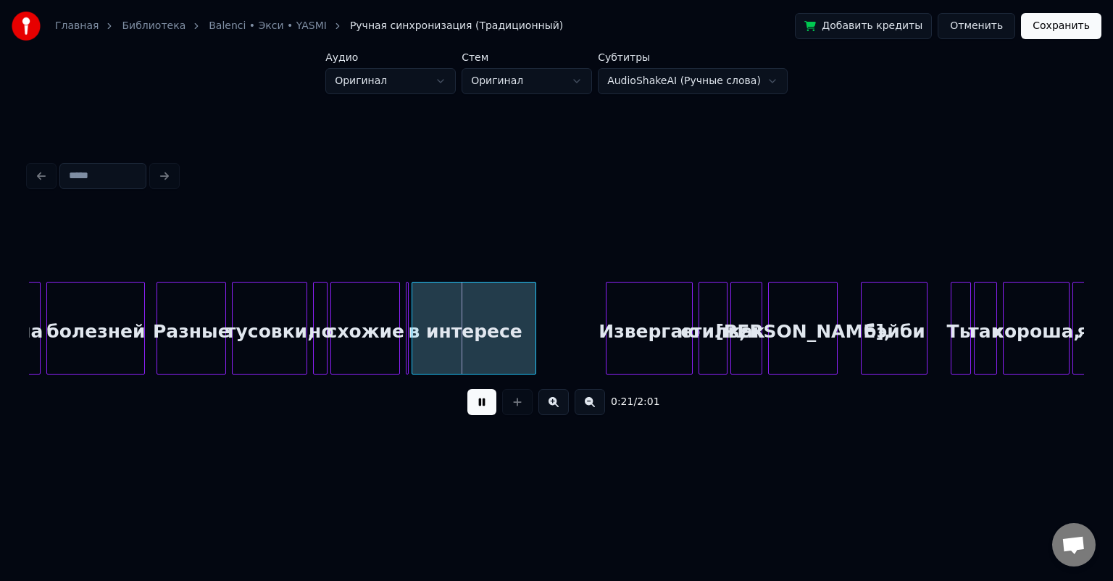
click at [690, 80] on html "Главная Библиотека Balenci • Экси • YASMI Ручная синхронизация (Традиционный) Д…" at bounding box center [556, 244] width 1113 height 489
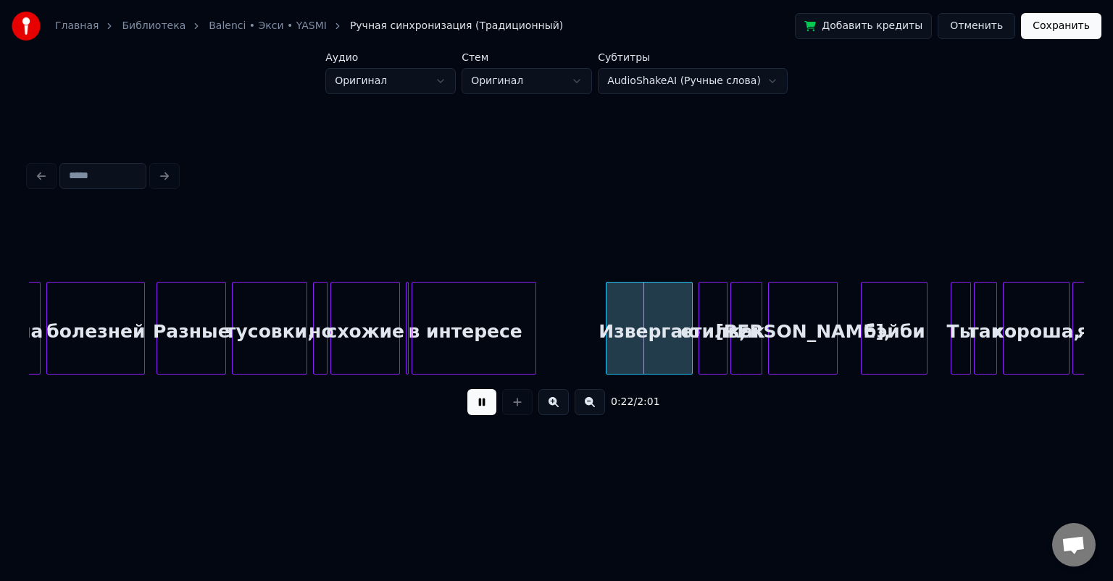
click at [856, 171] on html "Главная Библиотека Balenci • Экси • YASMI Ручная синхронизация (Традиционный) Д…" at bounding box center [556, 244] width 1113 height 489
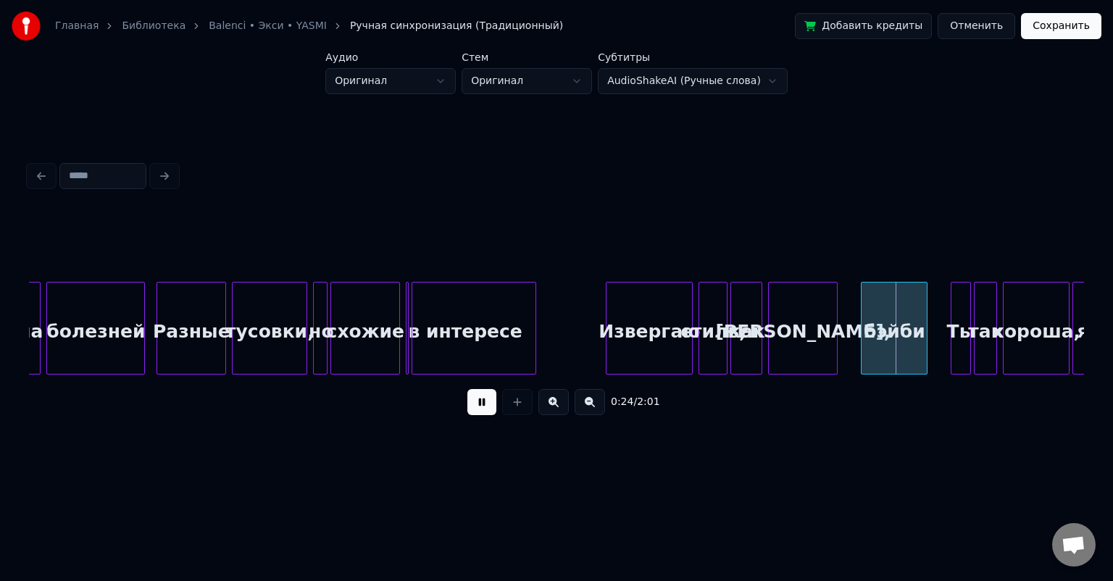
click at [40, 166] on div at bounding box center [556, 176] width 1066 height 32
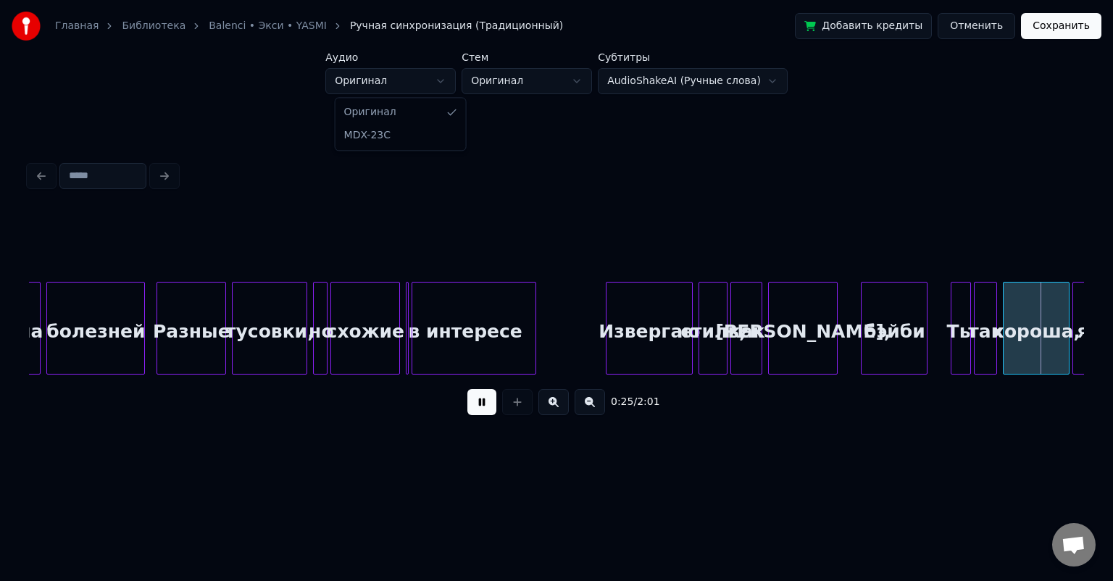
click at [369, 88] on html "Главная Библиотека Balenci • Экси • YASMI Ручная синхронизация (Традиционный) Д…" at bounding box center [556, 244] width 1113 height 489
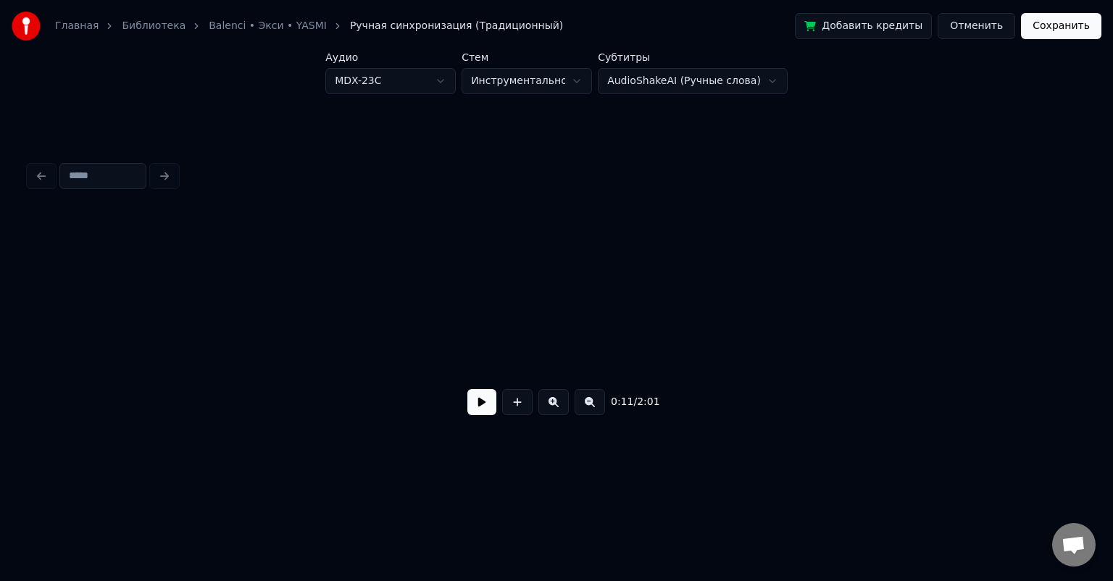
scroll to position [0, 1602]
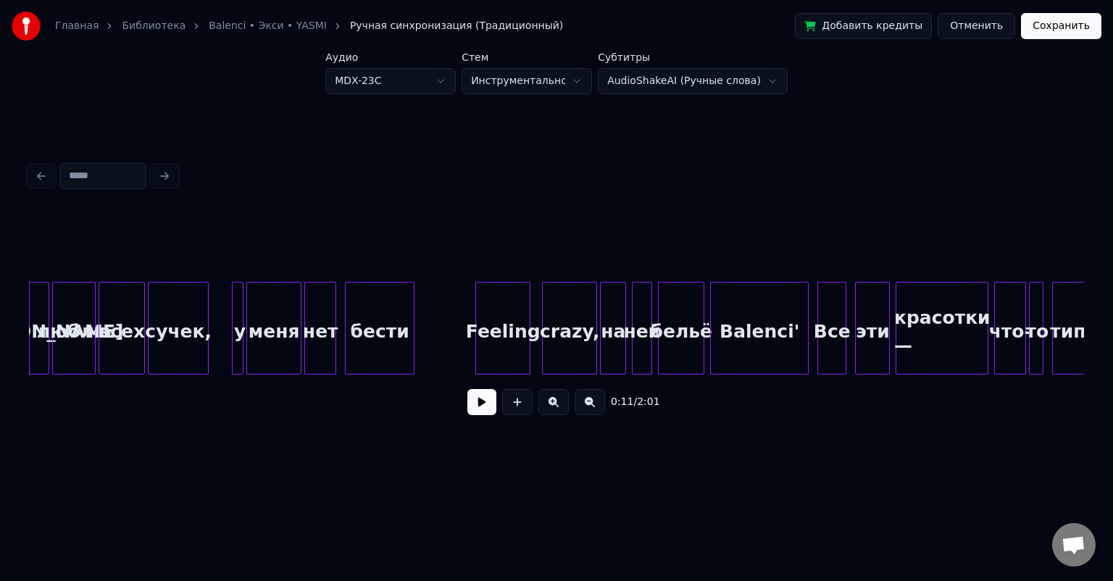
click at [487, 409] on button at bounding box center [481, 402] width 29 height 26
click at [534, 66] on div "Стем Инструментальное" at bounding box center [526, 73] width 130 height 42
click at [528, 75] on html "Главная Библиотека Balenci • Экси • YASMI Ручная синхронизация (Традиционный) Д…" at bounding box center [556, 244] width 1113 height 489
click at [475, 411] on button at bounding box center [481, 402] width 29 height 26
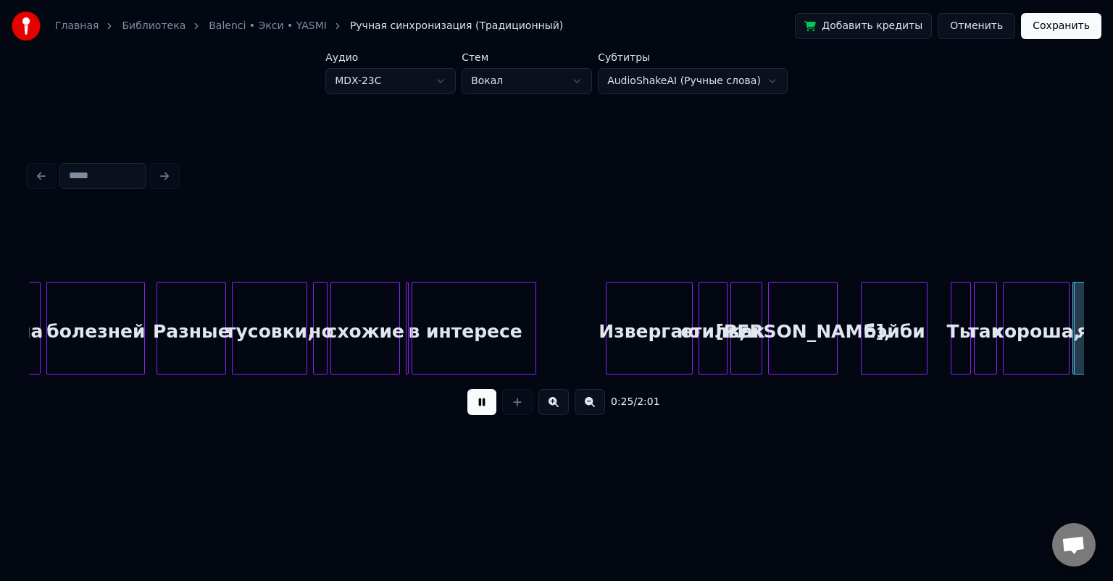
scroll to position [0, 3711]
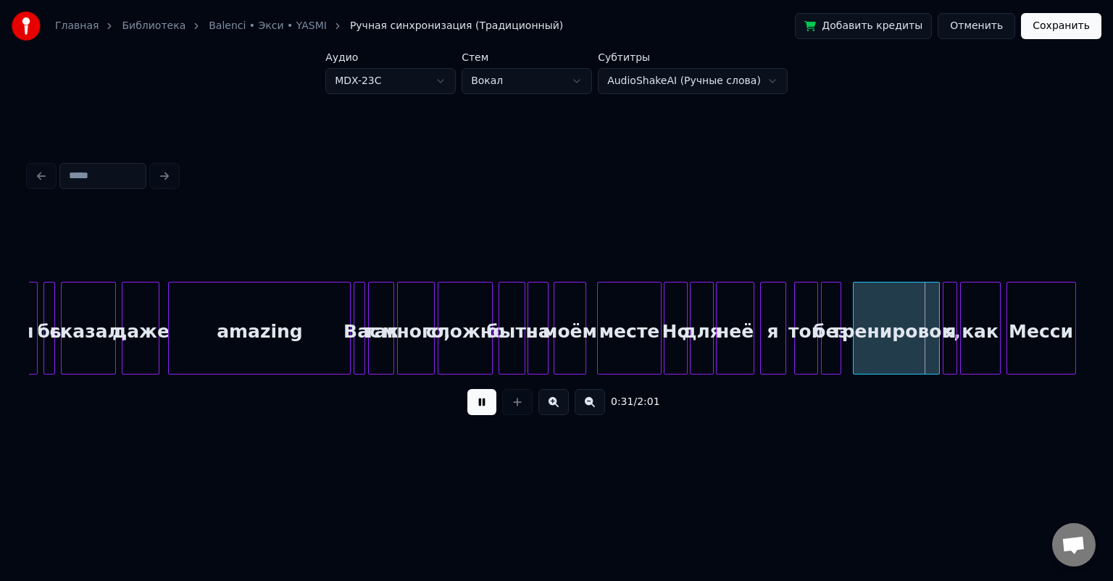
click at [982, 27] on button "Отменить" at bounding box center [975, 26] width 77 height 26
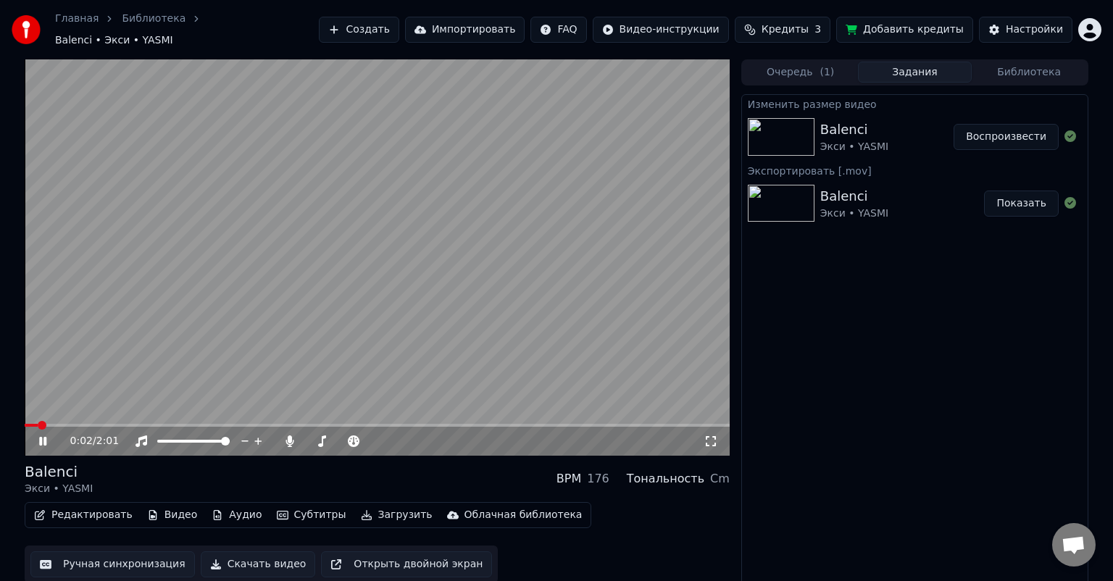
click at [1011, 196] on button "Показать" at bounding box center [1021, 203] width 75 height 26
click at [322, 319] on video at bounding box center [377, 257] width 705 height 396
click at [817, 64] on button "Очередь ( 1 )" at bounding box center [800, 72] width 114 height 21
click at [881, 64] on button "Задания" at bounding box center [915, 72] width 114 height 21
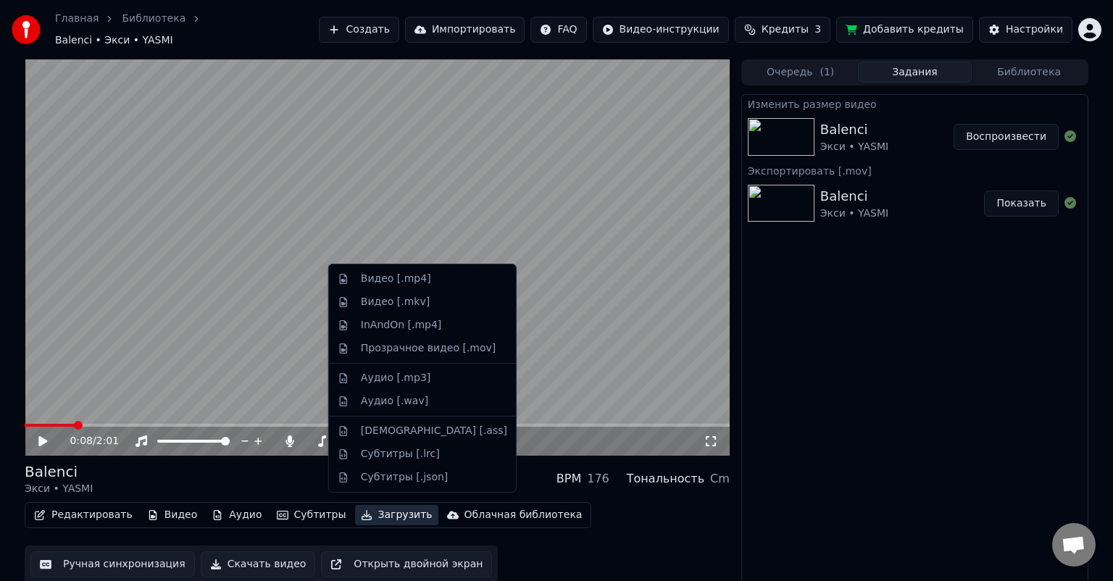
click at [365, 506] on button "Загрузить" at bounding box center [396, 515] width 83 height 20
click at [394, 281] on div "Видео [.mp4]" at bounding box center [396, 279] width 70 height 14
